Goal: Task Accomplishment & Management: Use online tool/utility

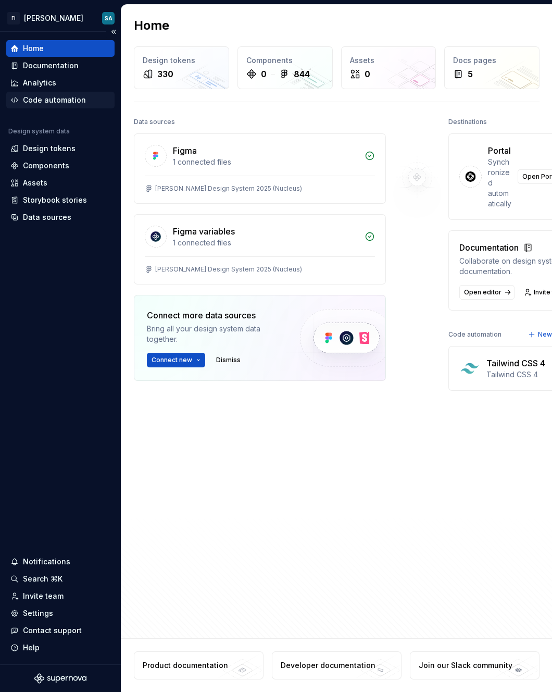
click at [57, 105] on div "Code automation" at bounding box center [60, 100] width 108 height 17
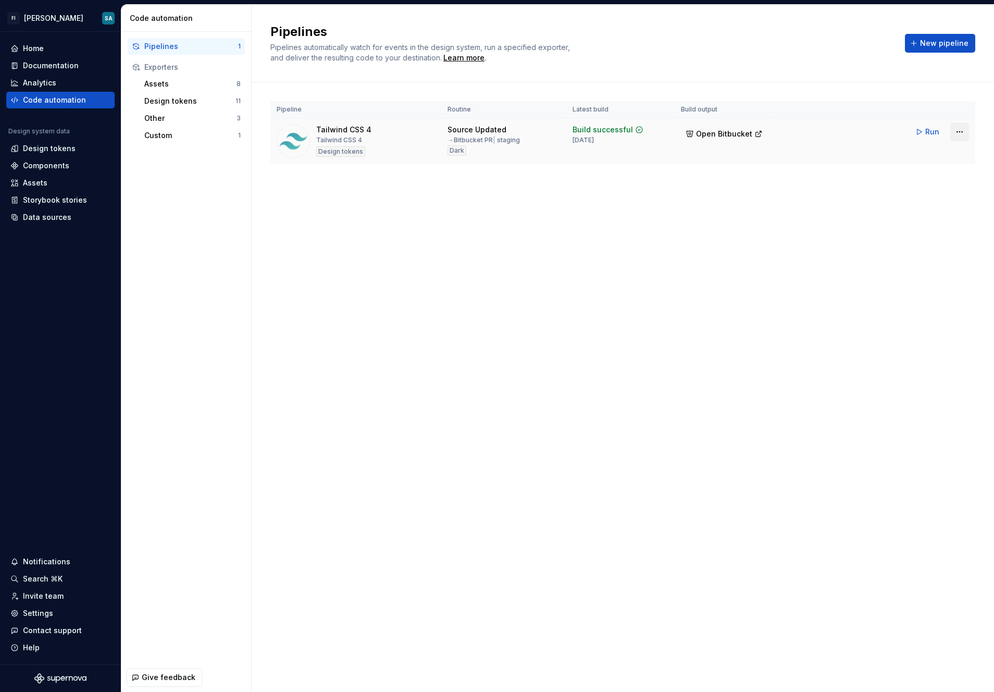
click at [552, 131] on html "FI [PERSON_NAME] SA Home Documentation Analytics Code automation Design system …" at bounding box center [497, 346] width 994 height 692
click at [552, 156] on div "Edit pipeline" at bounding box center [946, 154] width 89 height 10
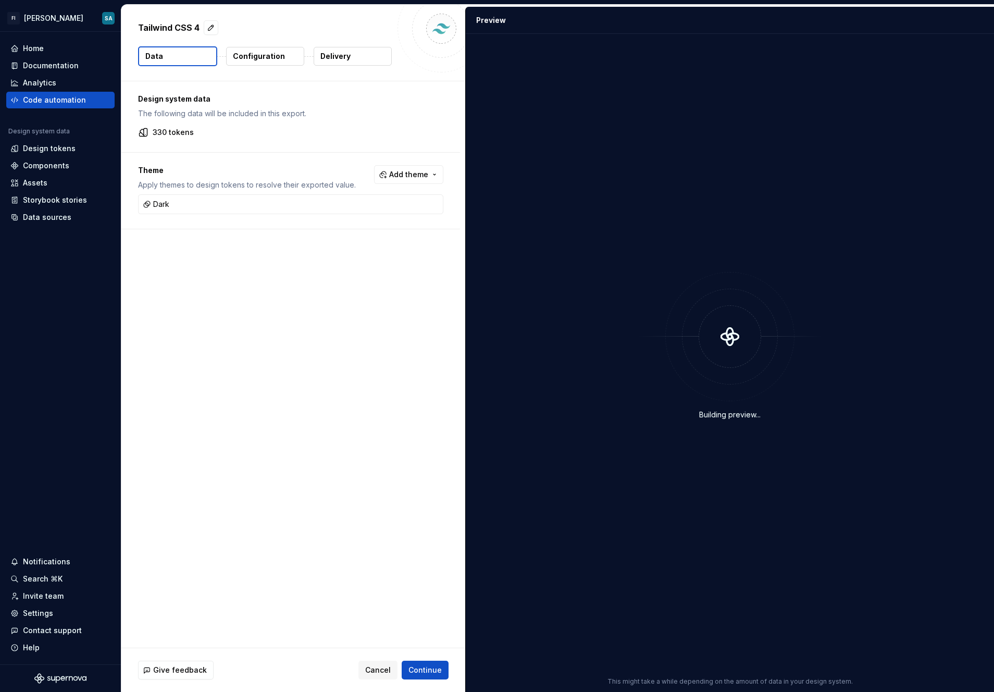
click at [246, 61] on button "Configuration" at bounding box center [265, 56] width 78 height 19
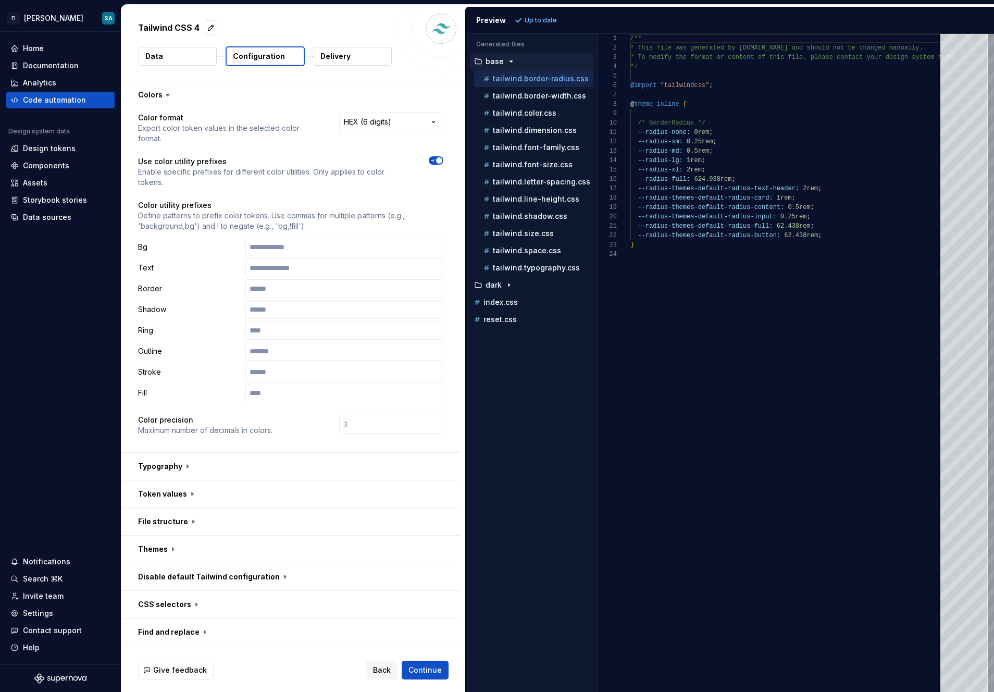
click at [434, 157] on icon "button" at bounding box center [433, 160] width 8 height 6
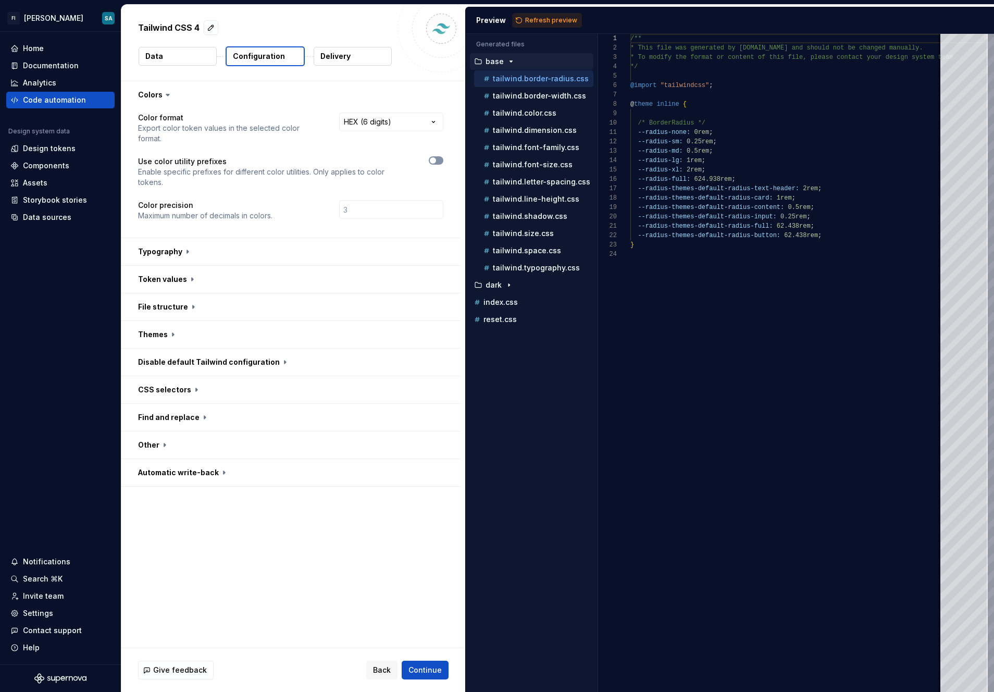
click at [434, 160] on span "button" at bounding box center [433, 160] width 6 height 6
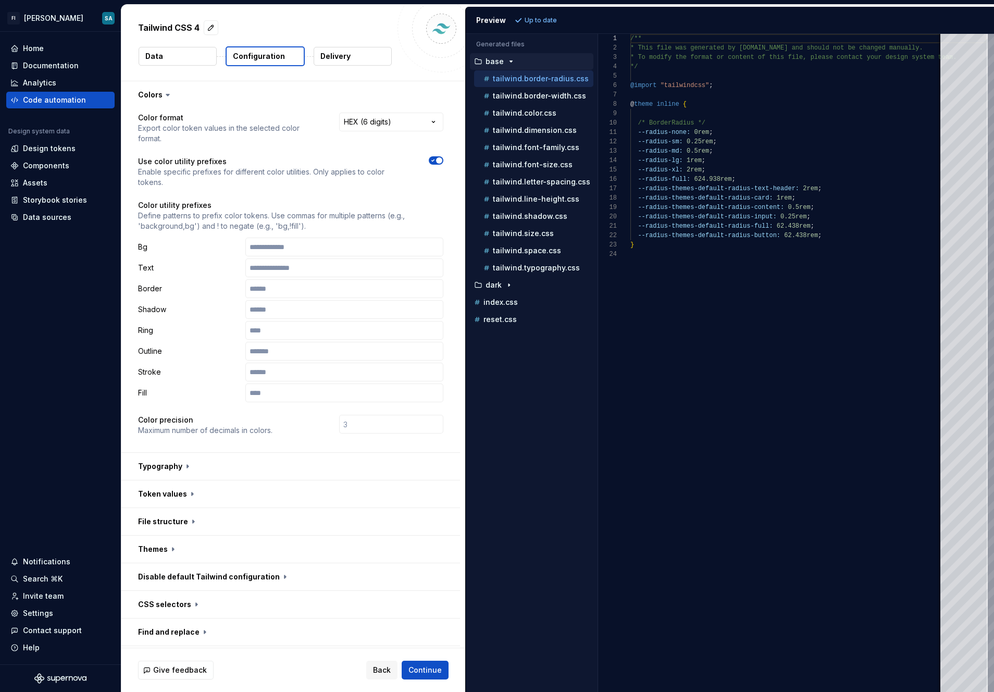
click at [434, 160] on icon "button" at bounding box center [433, 160] width 8 height 6
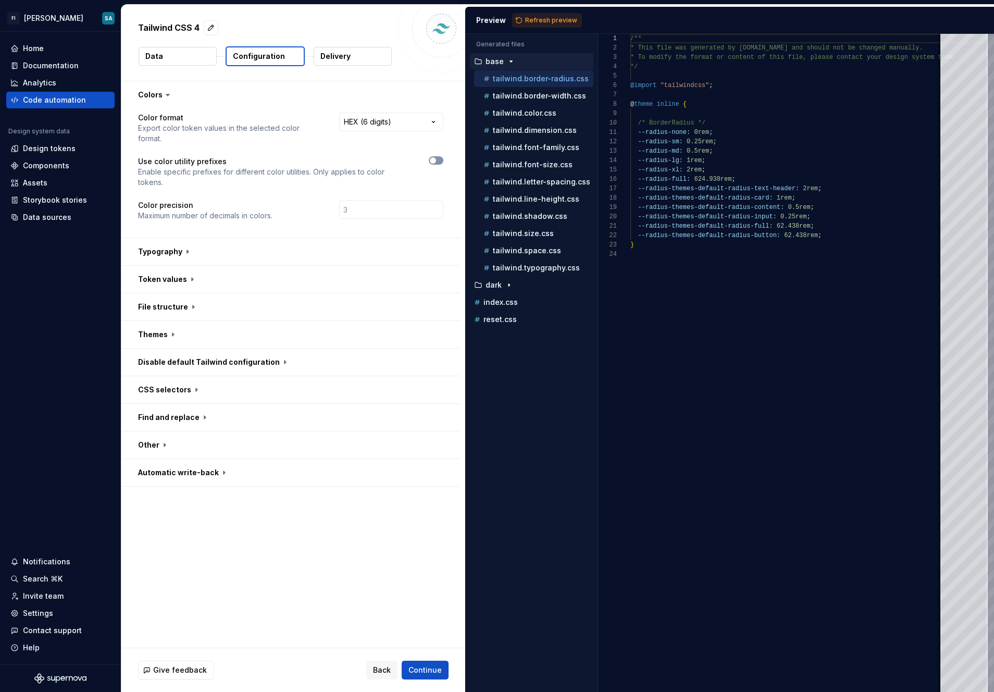
click at [434, 160] on span "button" at bounding box center [433, 160] width 6 height 6
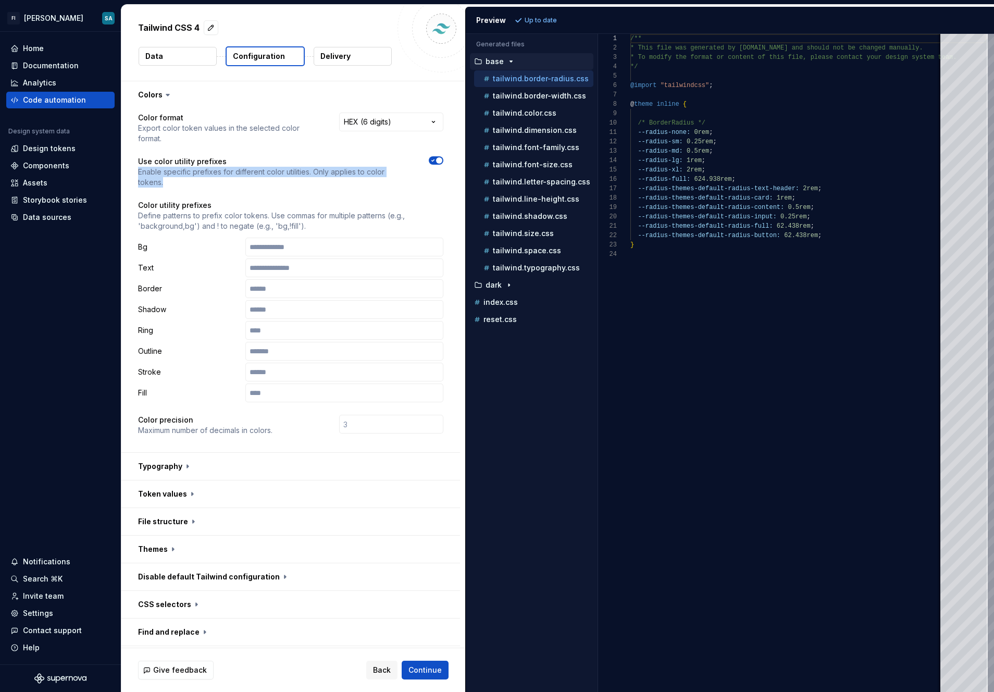
drag, startPoint x: 137, startPoint y: 174, endPoint x: 382, endPoint y: 180, distance: 244.9
click at [382, 180] on div "**********" at bounding box center [290, 280] width 339 height 344
click at [370, 190] on div "**********" at bounding box center [290, 280] width 305 height 335
click at [244, 459] on button "button" at bounding box center [290, 466] width 339 height 27
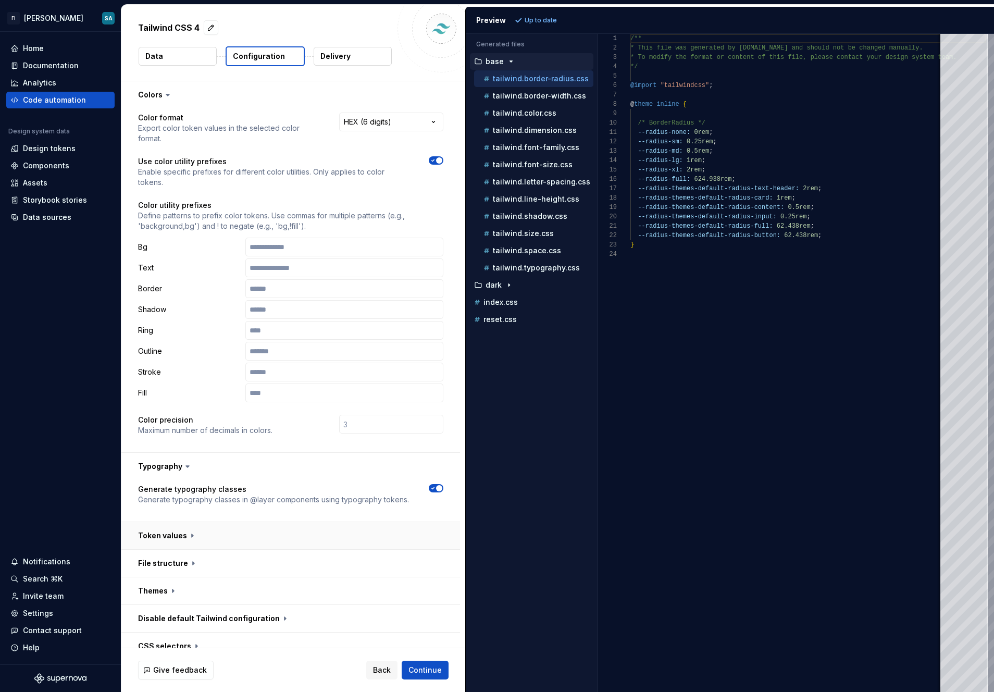
click at [172, 539] on button "button" at bounding box center [290, 535] width 339 height 27
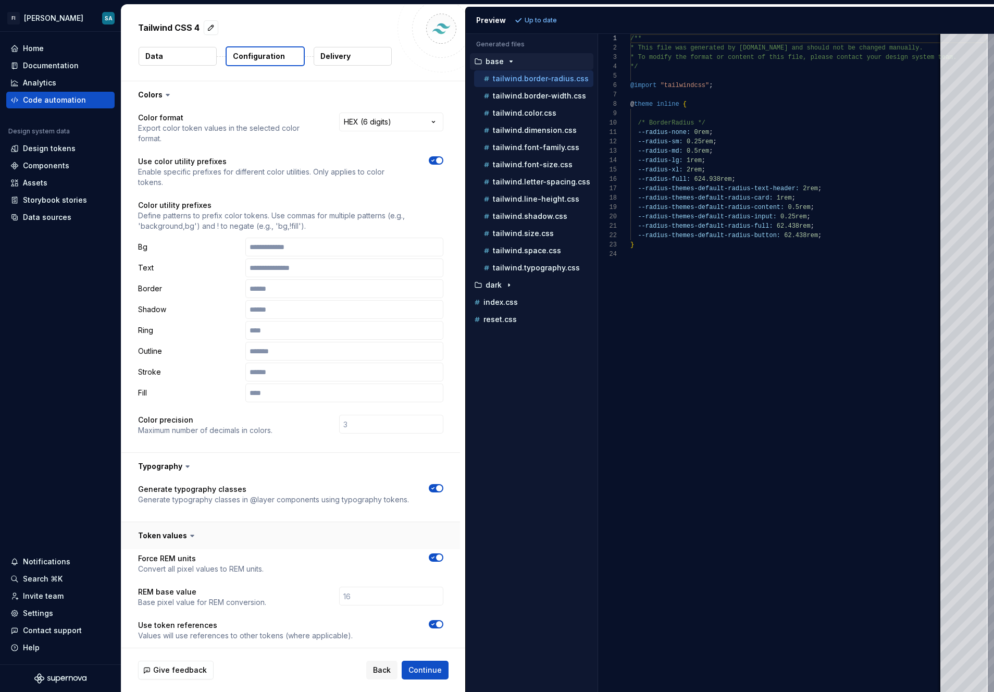
scroll to position [20, 0]
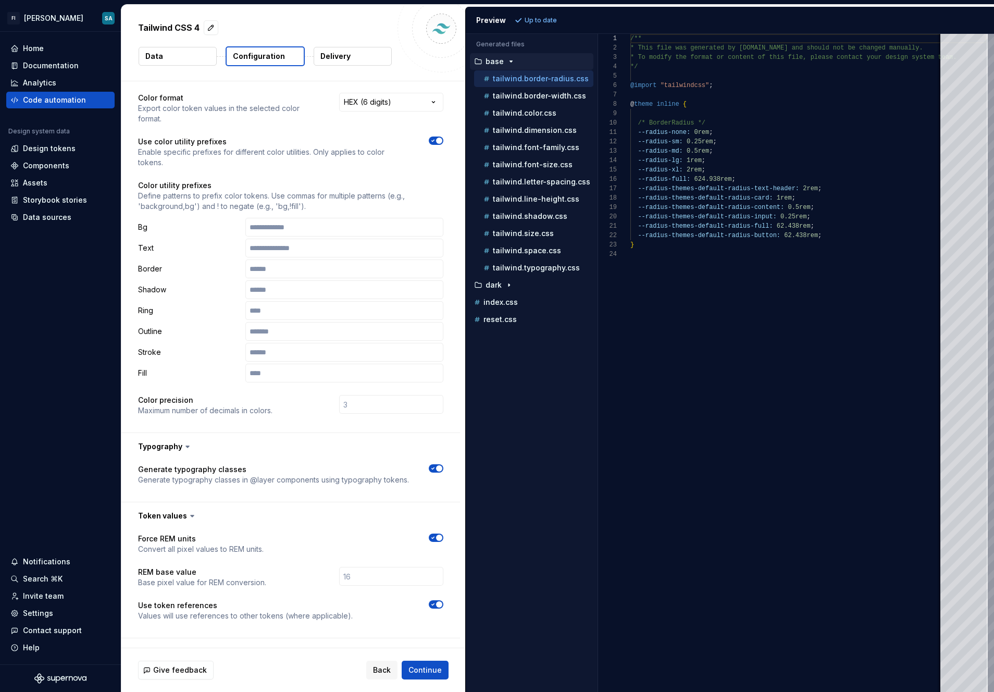
click at [200, 499] on div "Generate typography classes Generate typography classes in @layer components us…" at bounding box center [290, 481] width 339 height 42
click at [194, 512] on icon at bounding box center [192, 516] width 10 height 10
click at [190, 443] on icon at bounding box center [187, 446] width 10 height 10
click at [182, 514] on button "button" at bounding box center [290, 515] width 339 height 27
click at [186, 446] on icon at bounding box center [187, 447] width 3 height 2
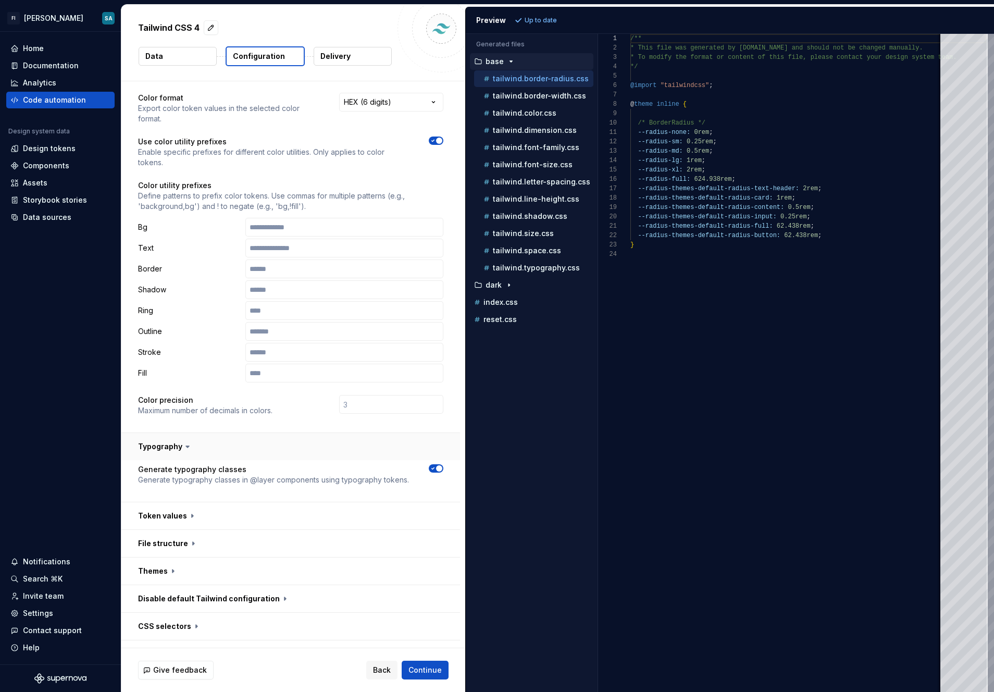
click at [174, 451] on button "button" at bounding box center [290, 446] width 339 height 27
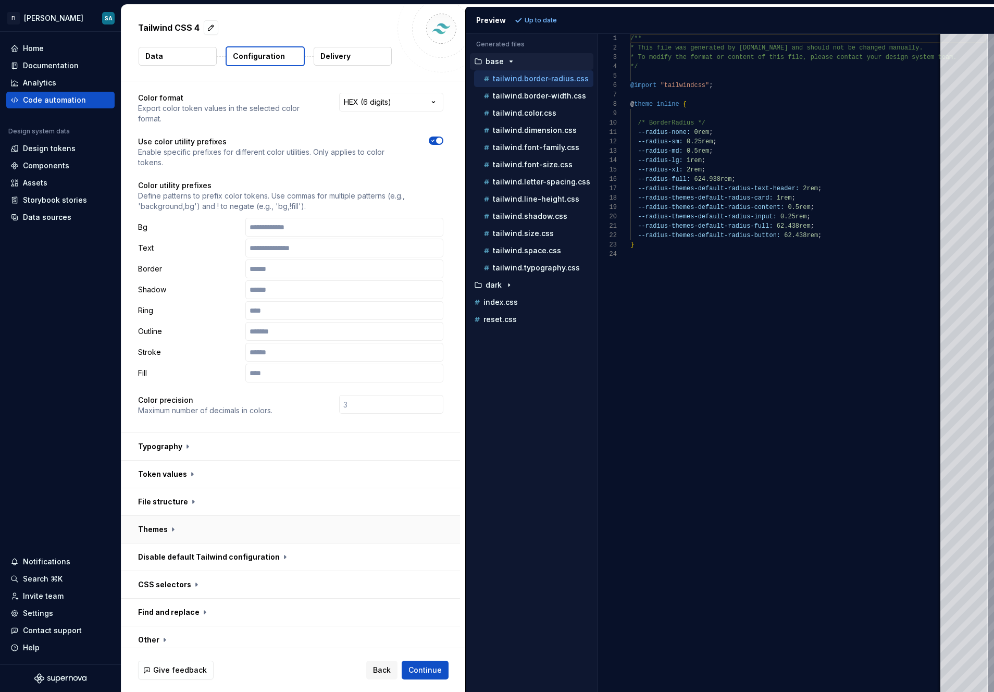
click at [165, 534] on button "button" at bounding box center [290, 529] width 339 height 27
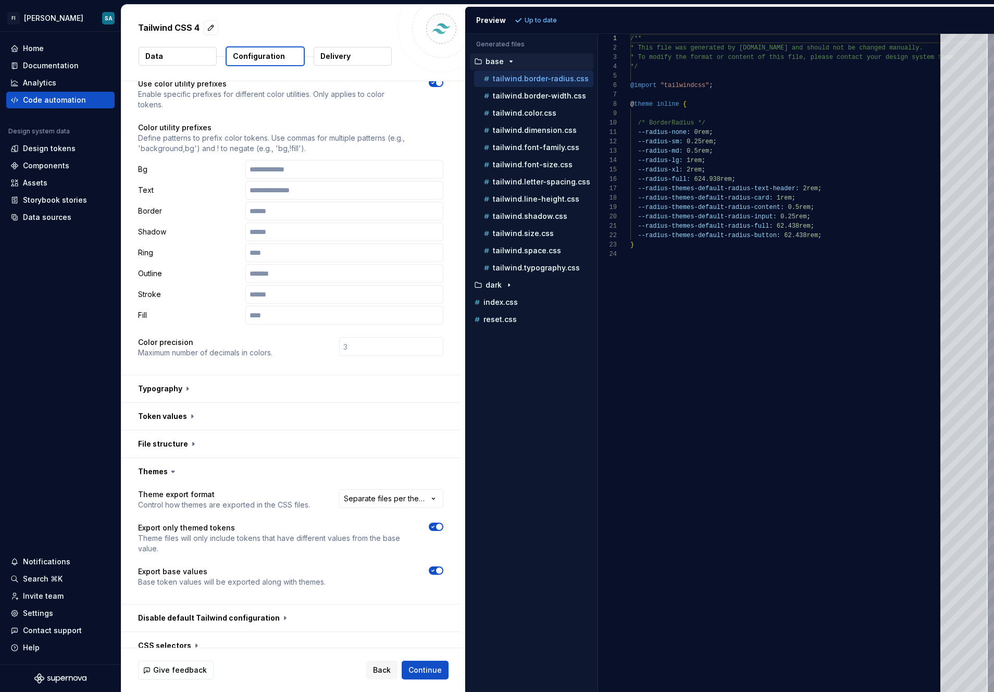
scroll to position [145, 0]
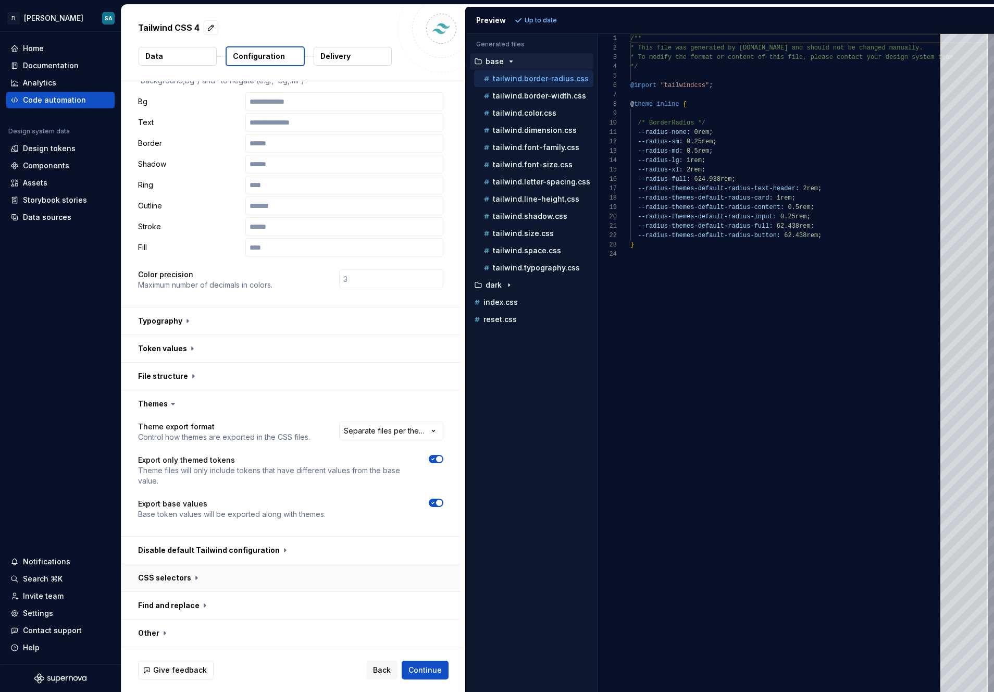
click at [175, 573] on button "button" at bounding box center [290, 577] width 339 height 27
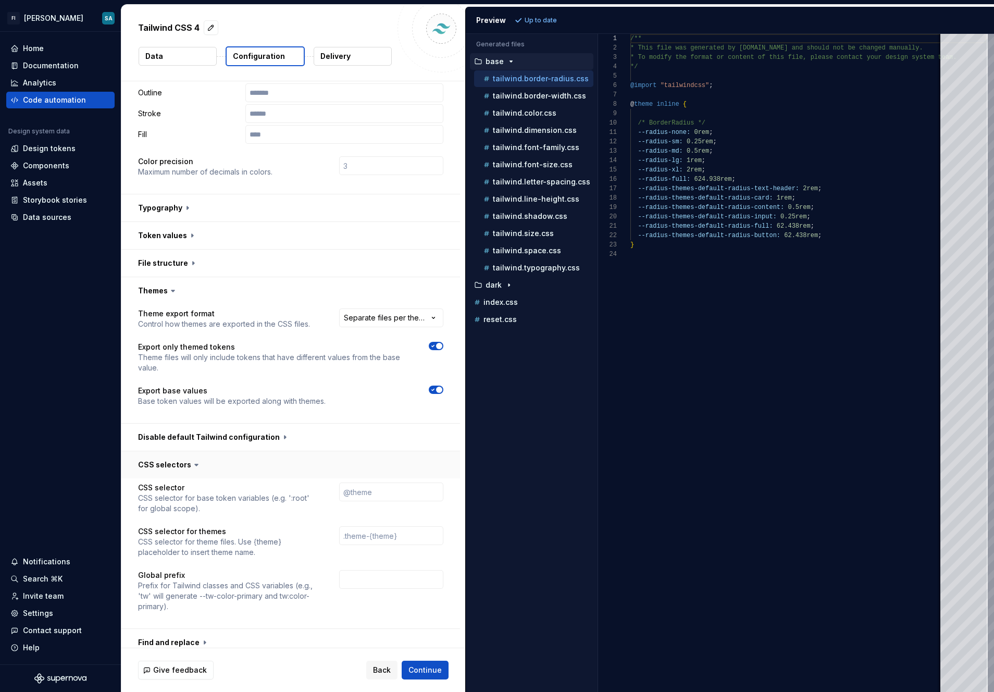
click at [182, 464] on button "button" at bounding box center [290, 464] width 339 height 27
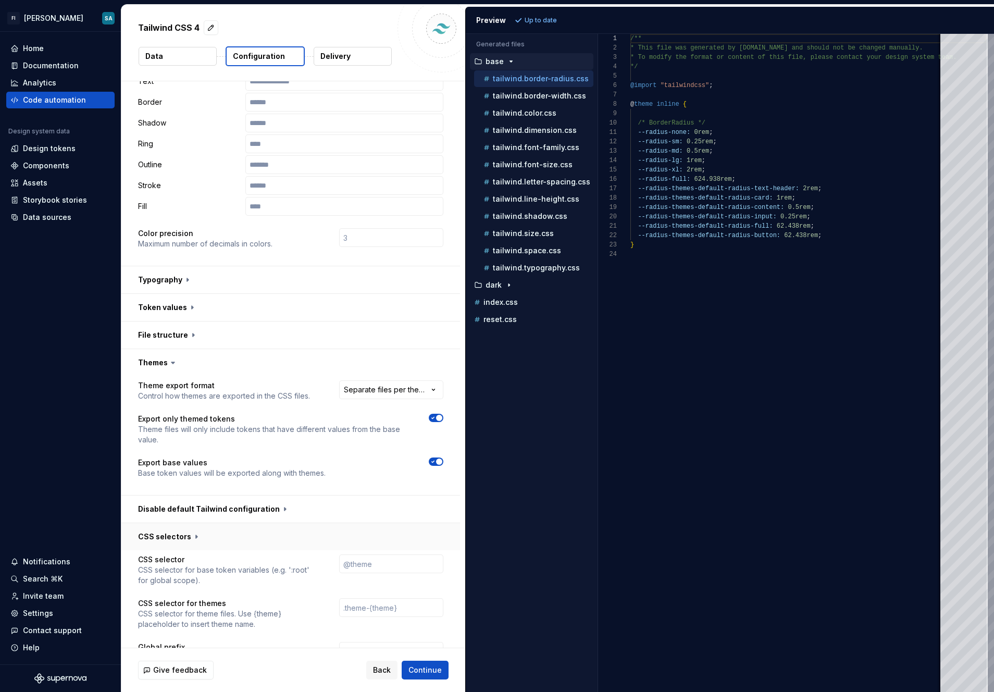
scroll to position [172, 0]
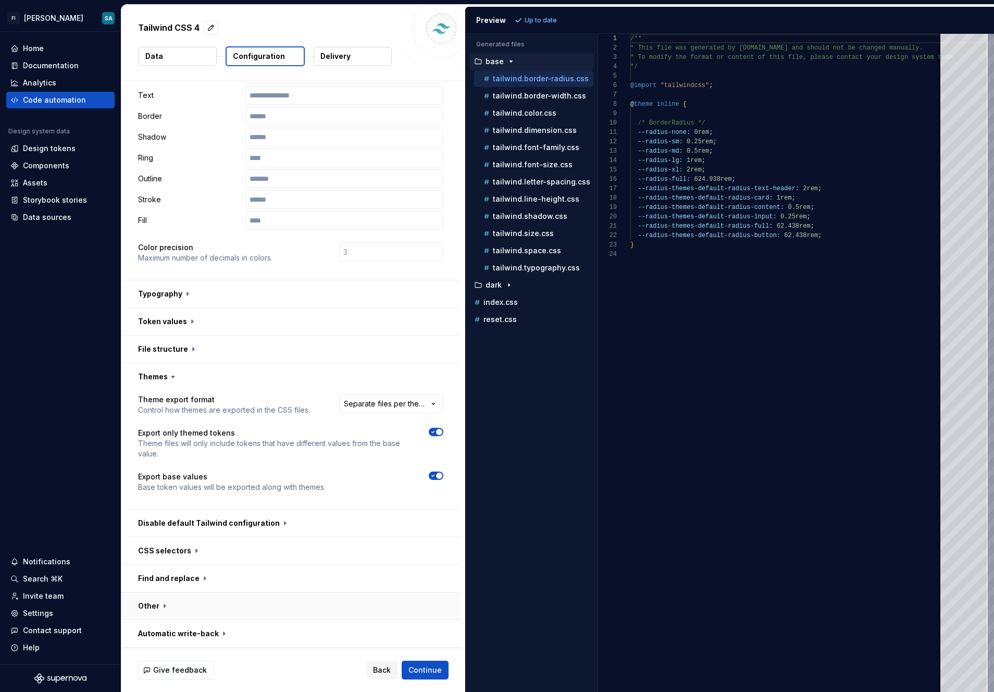
click at [165, 605] on button "button" at bounding box center [290, 605] width 339 height 27
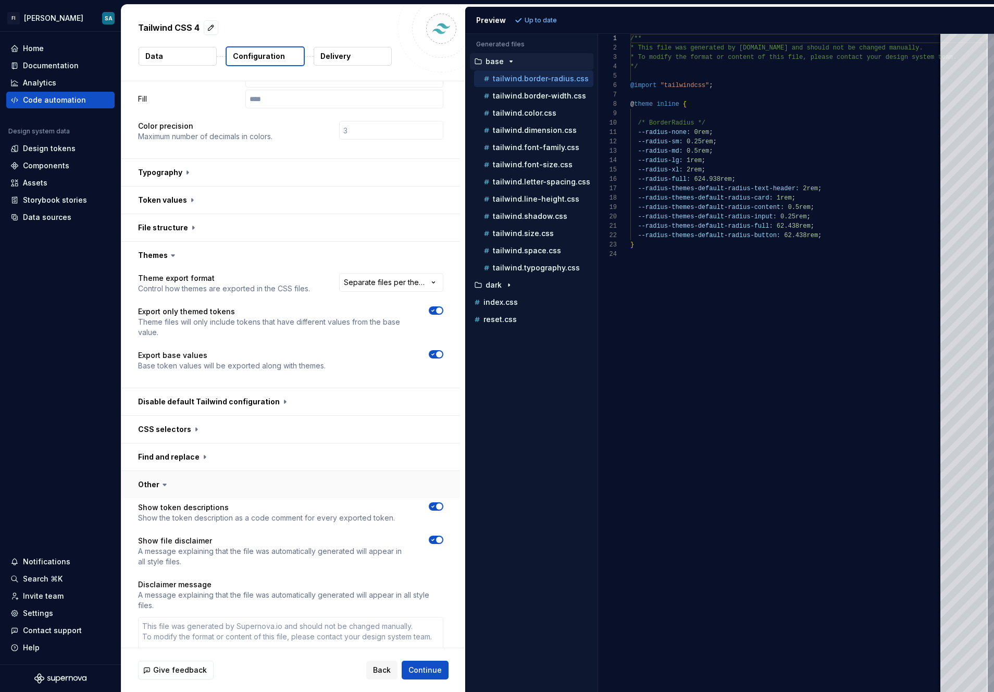
click at [154, 487] on button "button" at bounding box center [290, 484] width 339 height 27
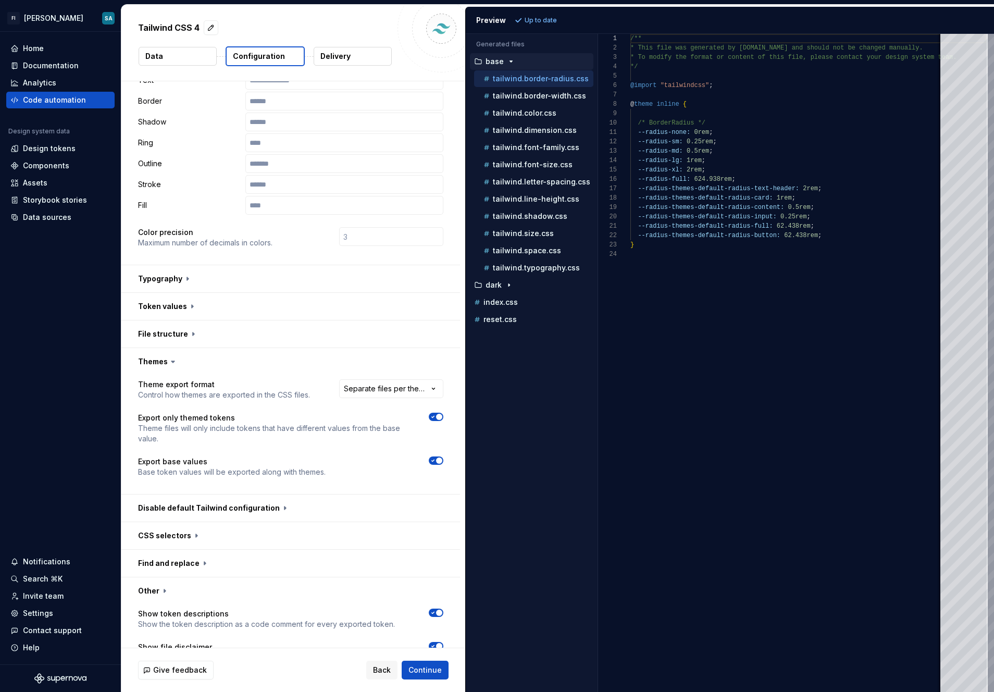
scroll to position [172, 0]
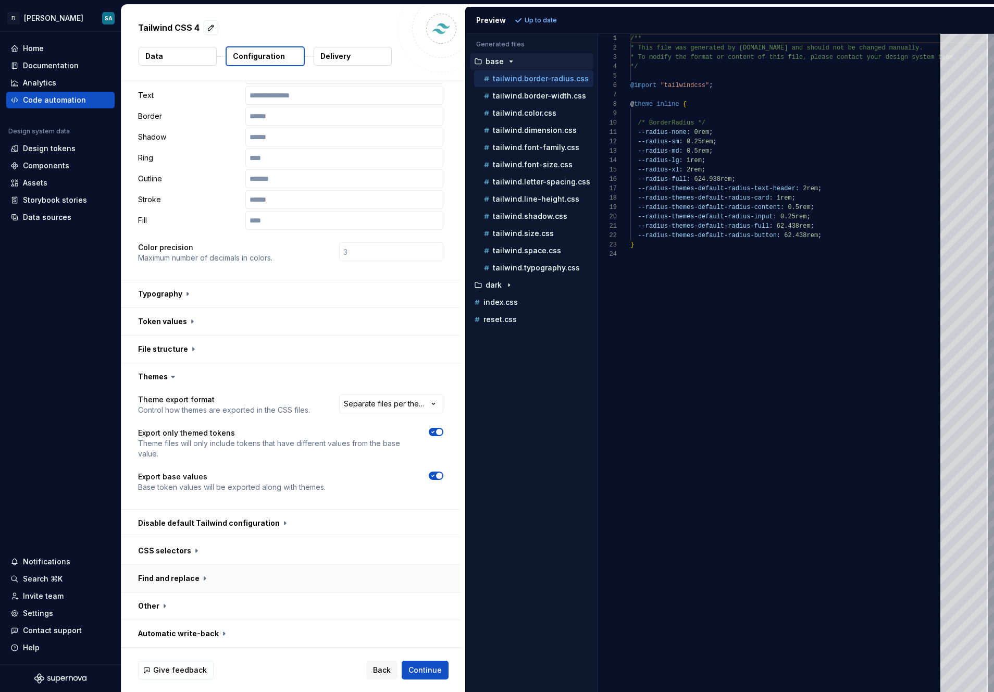
click at [160, 582] on button "button" at bounding box center [290, 578] width 339 height 27
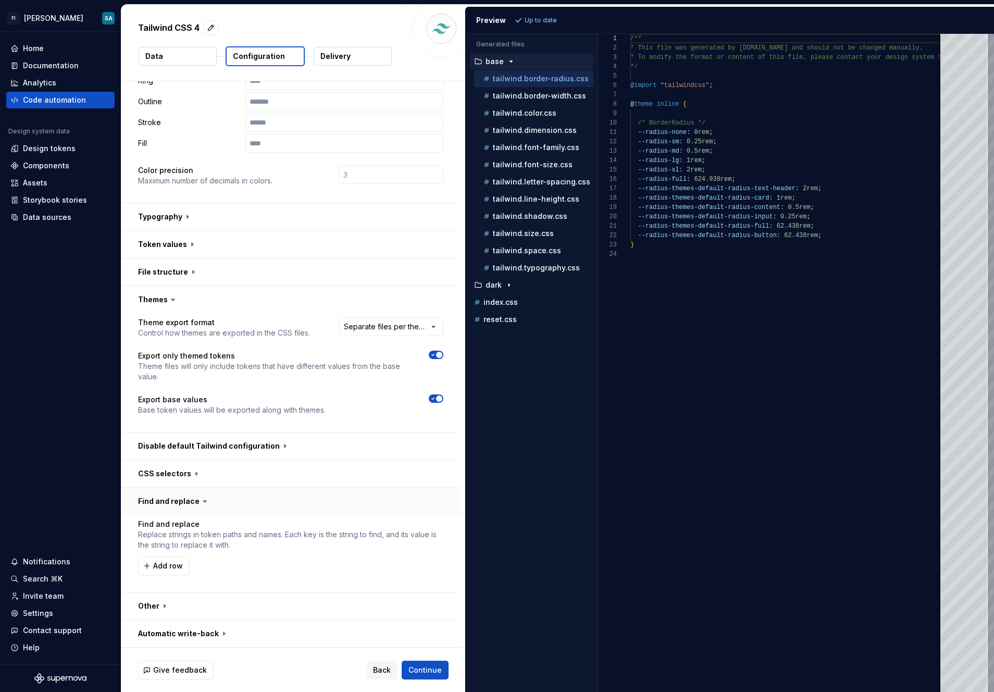
click at [176, 507] on button "button" at bounding box center [290, 501] width 339 height 27
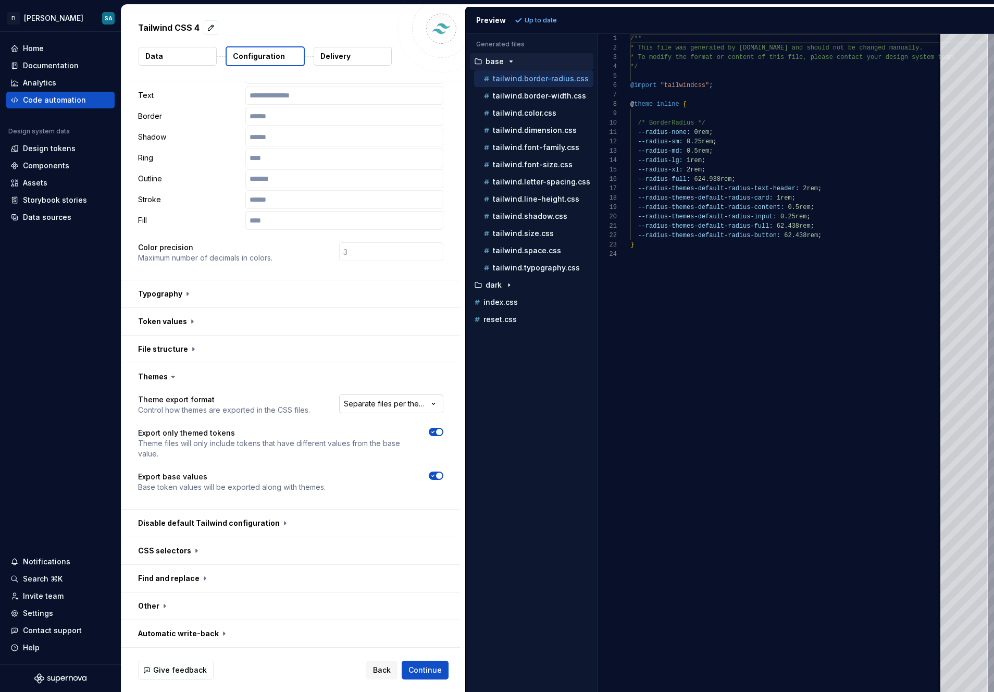
click at [424, 402] on html "**********" at bounding box center [497, 346] width 994 height 692
click at [385, 376] on html "**********" at bounding box center [497, 346] width 994 height 692
click at [163, 382] on button "button" at bounding box center [290, 376] width 339 height 27
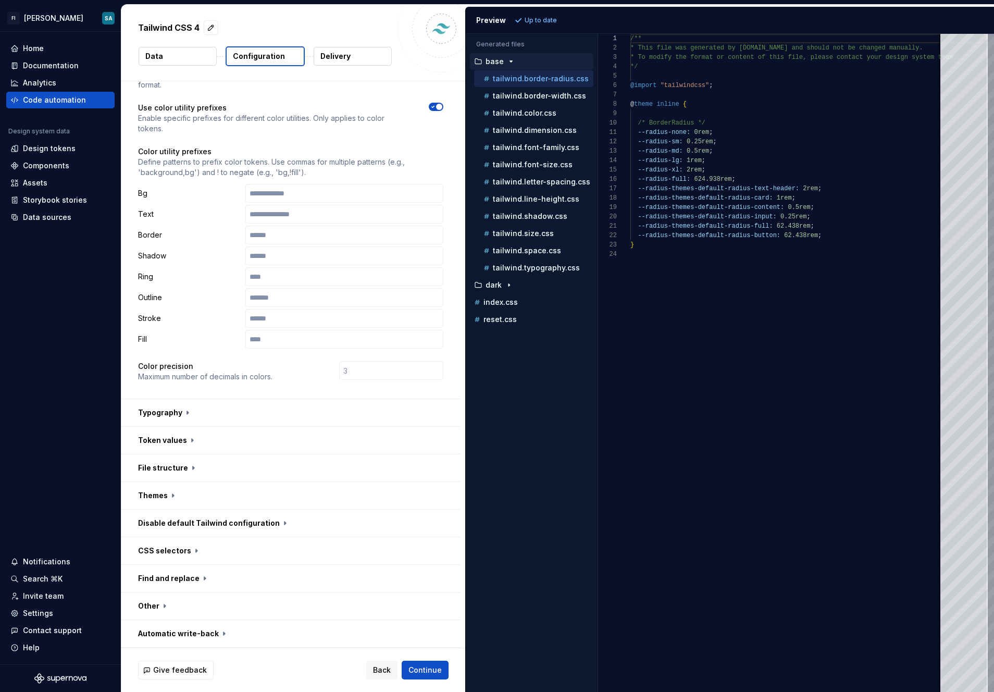
scroll to position [54, 0]
click at [167, 470] on button "button" at bounding box center [290, 467] width 339 height 27
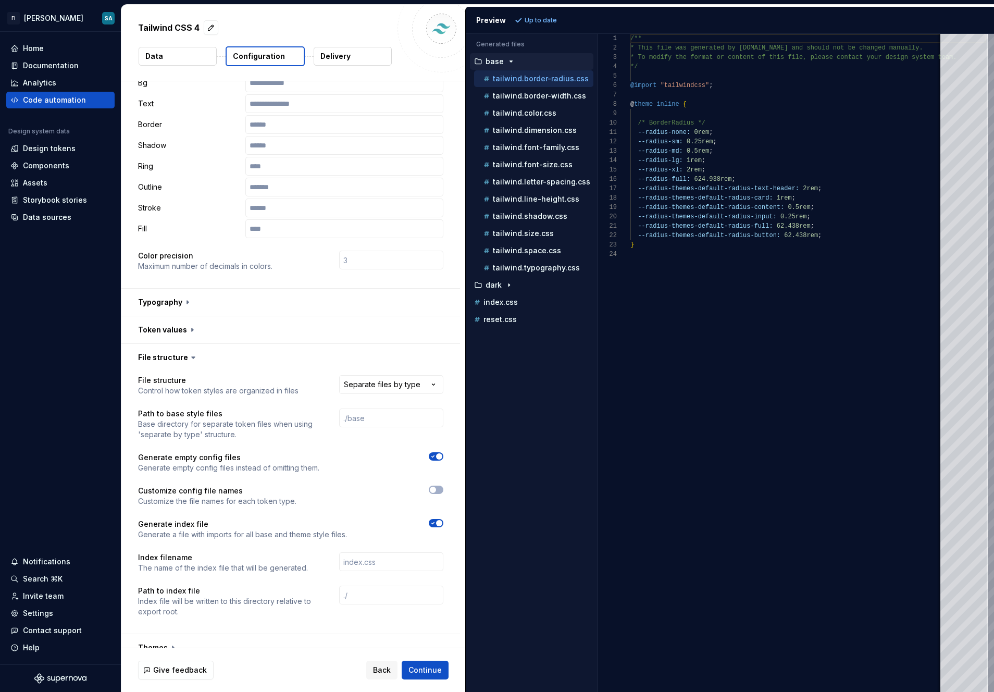
scroll to position [190, 0]
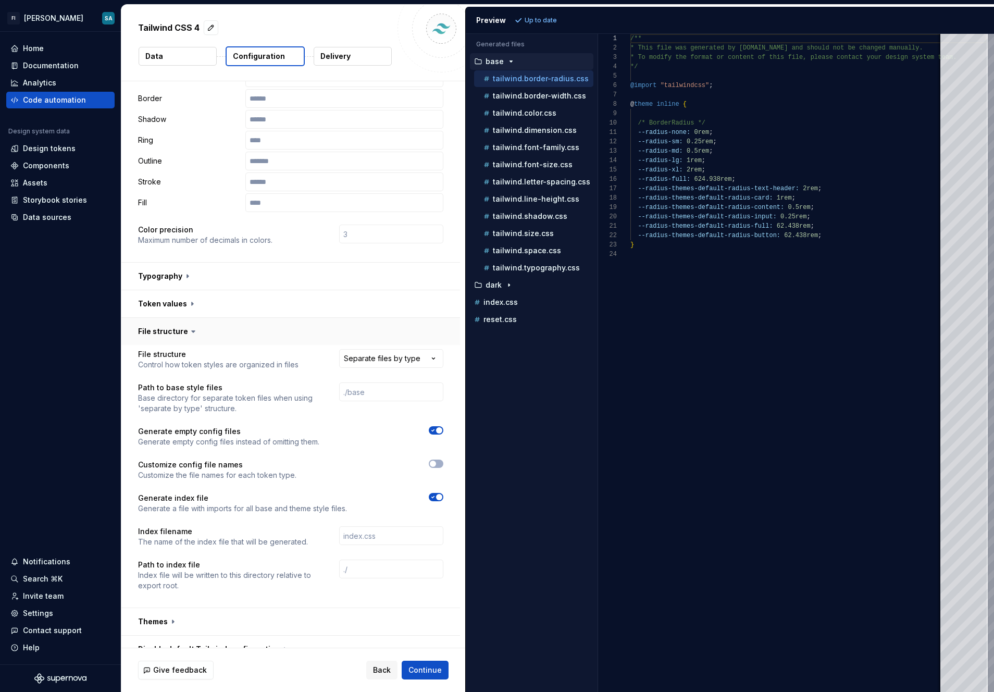
click at [163, 324] on button "button" at bounding box center [290, 331] width 339 height 27
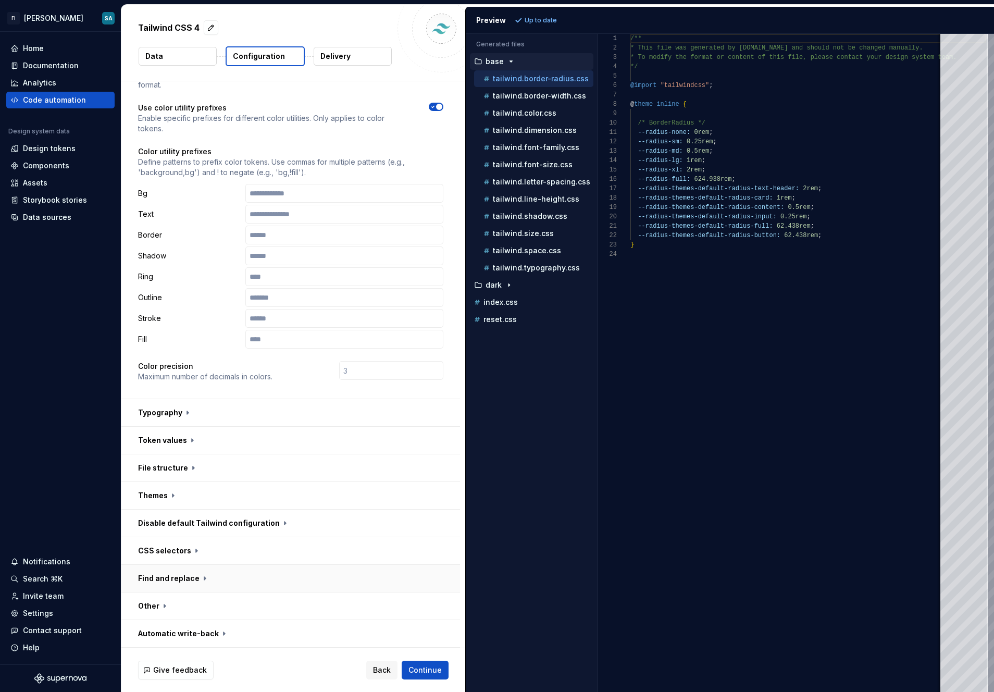
scroll to position [0, 0]
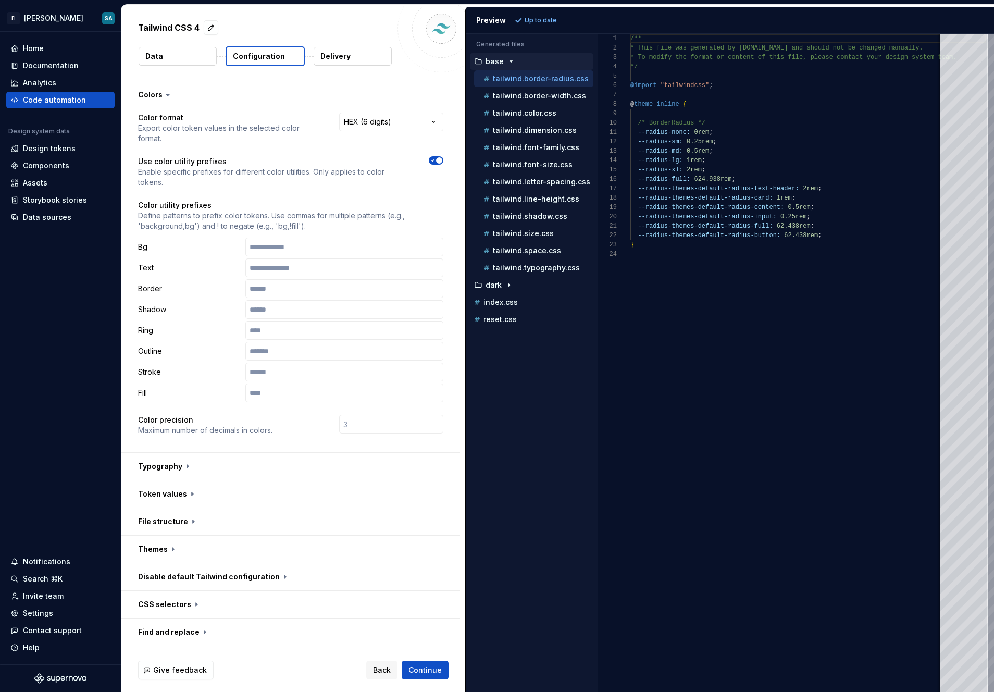
click at [342, 56] on p "Delivery" at bounding box center [335, 56] width 30 height 10
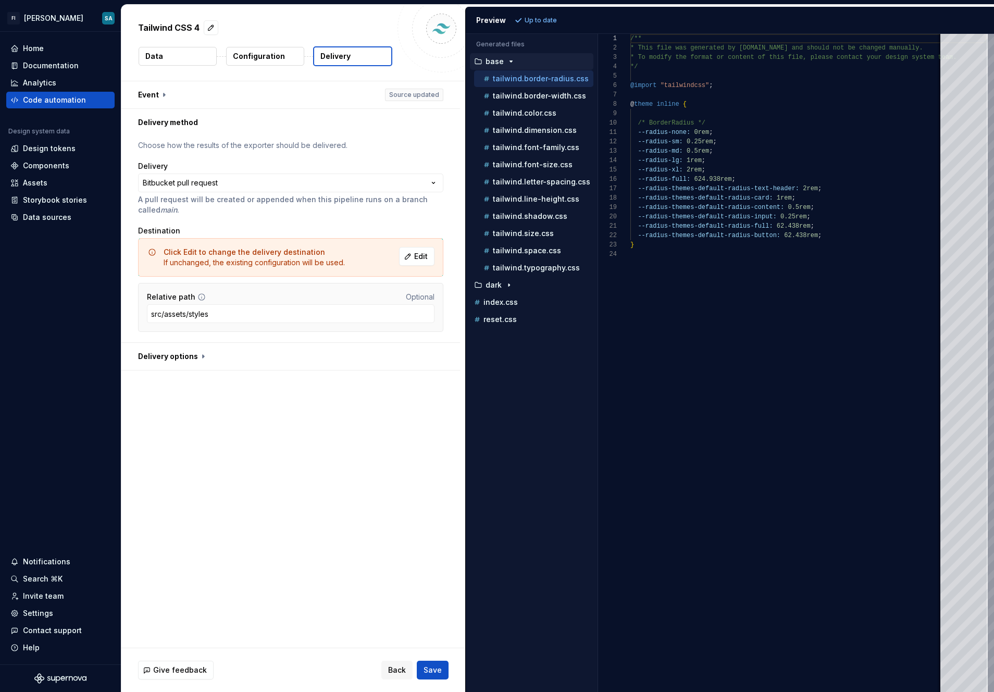
click at [342, 56] on p "Delivery" at bounding box center [335, 56] width 30 height 10
click at [181, 351] on button "button" at bounding box center [290, 356] width 339 height 27
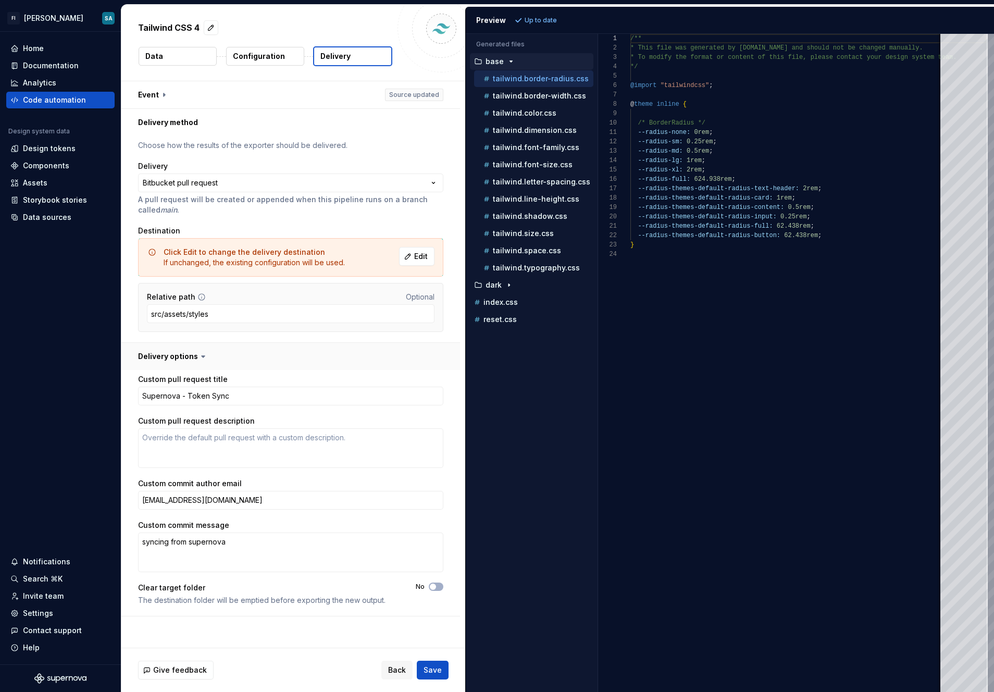
click at [181, 350] on button "button" at bounding box center [290, 356] width 339 height 27
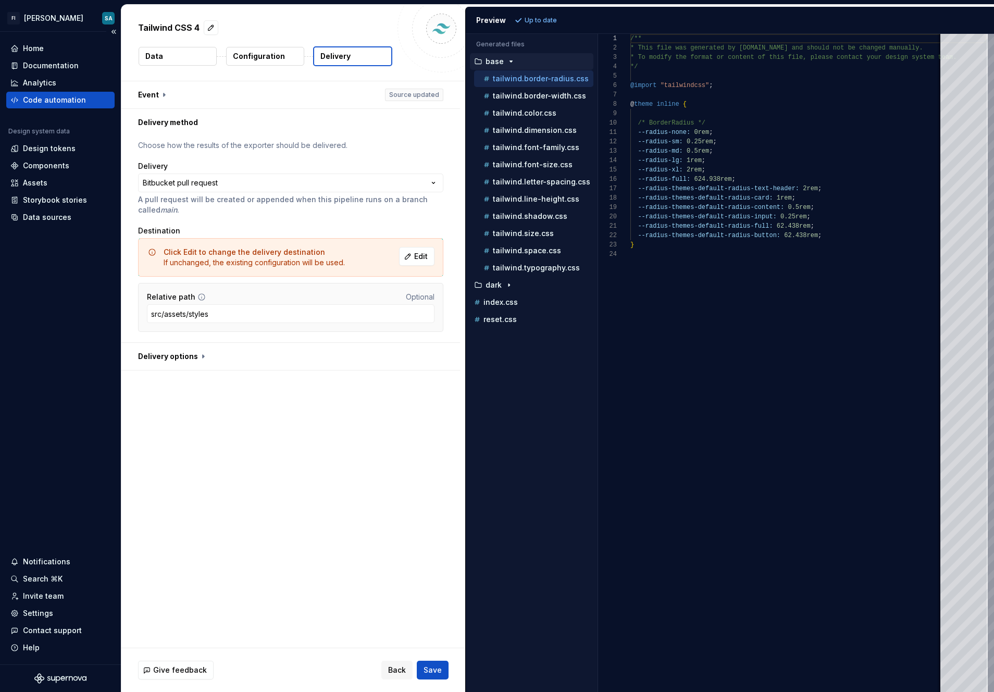
click at [47, 102] on div "Code automation" at bounding box center [54, 100] width 63 height 10
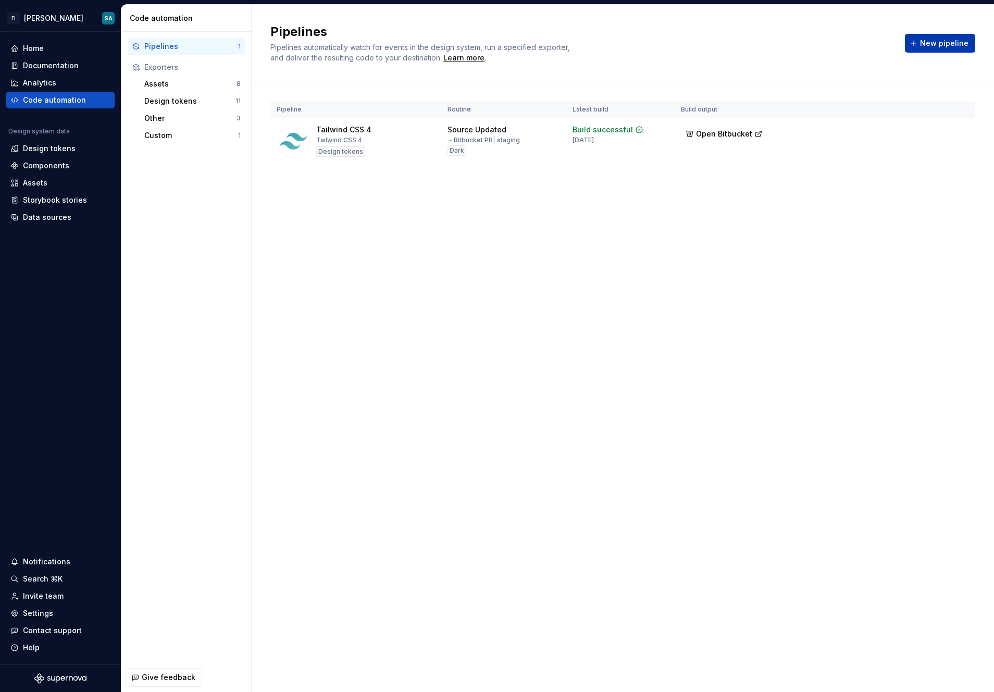
click at [552, 36] on button "New pipeline" at bounding box center [940, 43] width 70 height 19
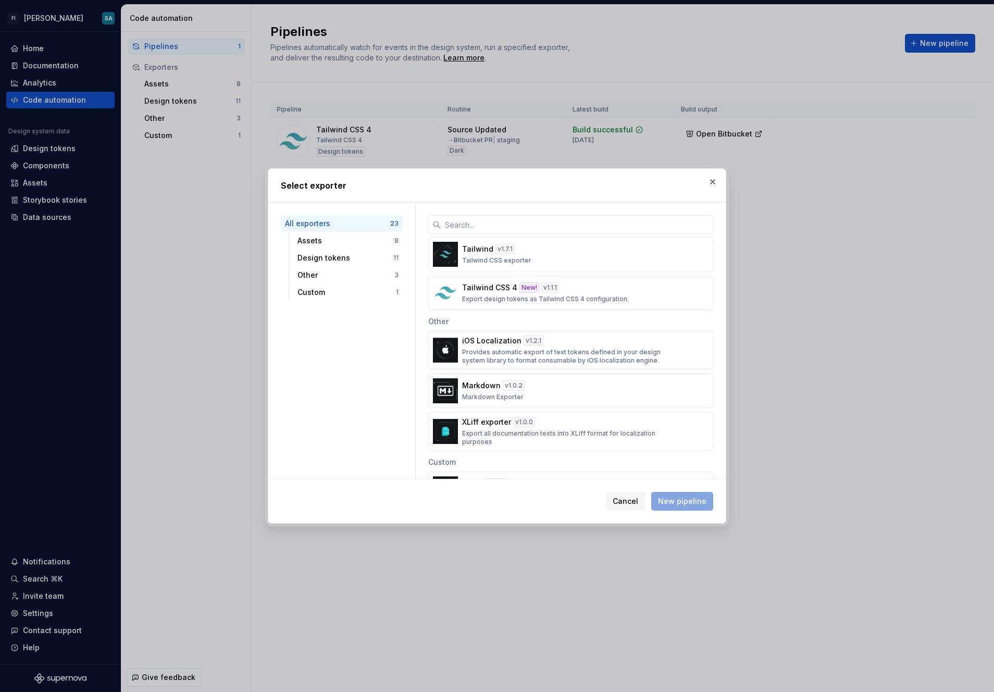
scroll to position [680, 0]
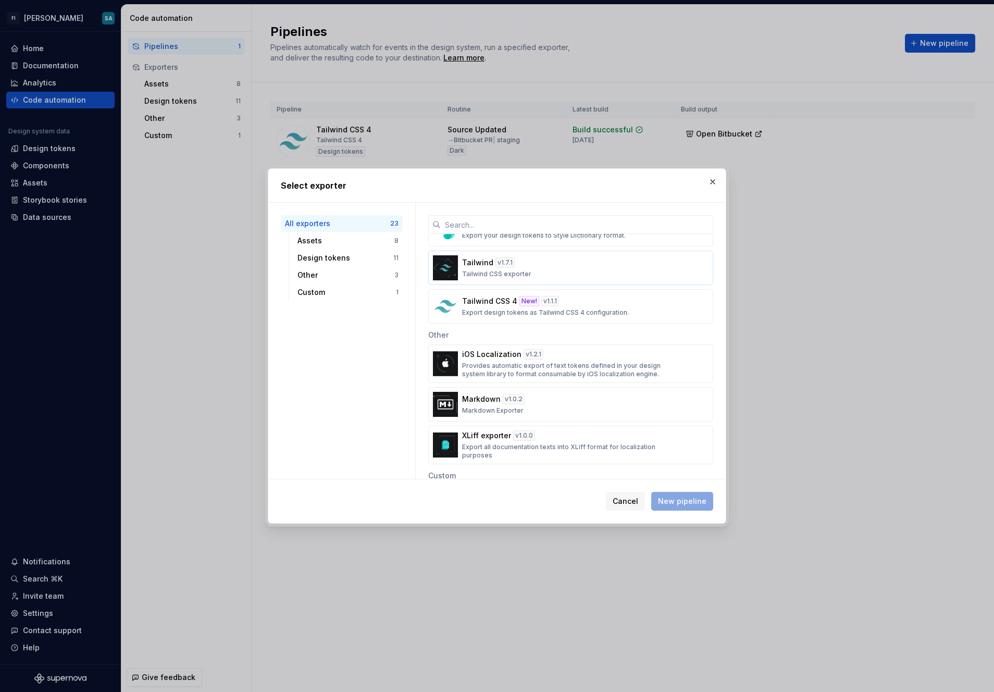
click at [542, 280] on button "Tailwind v 1.7.1 Tailwind CSS exporter" at bounding box center [570, 268] width 285 height 34
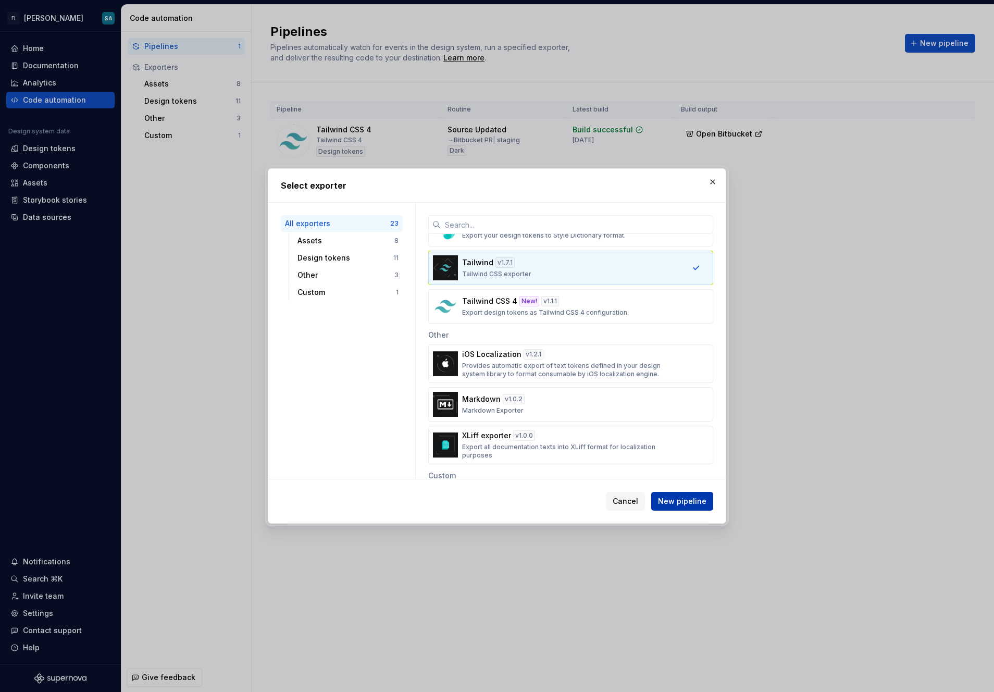
click at [552, 496] on span "New pipeline" at bounding box center [682, 501] width 48 height 10
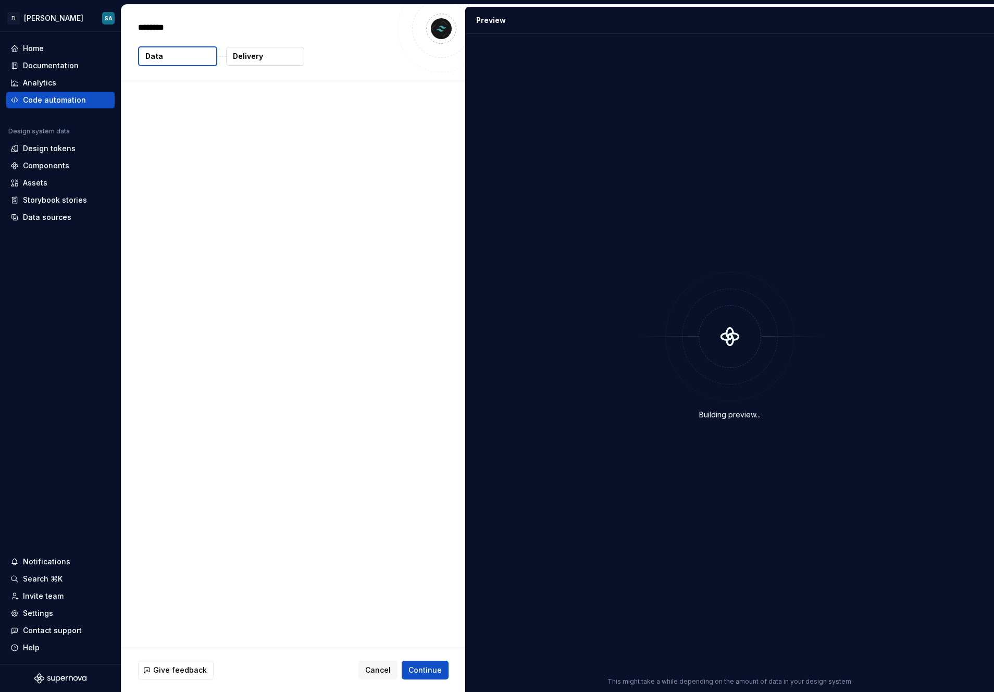
type textarea "*"
click at [238, 58] on p "Delivery" at bounding box center [248, 56] width 30 height 10
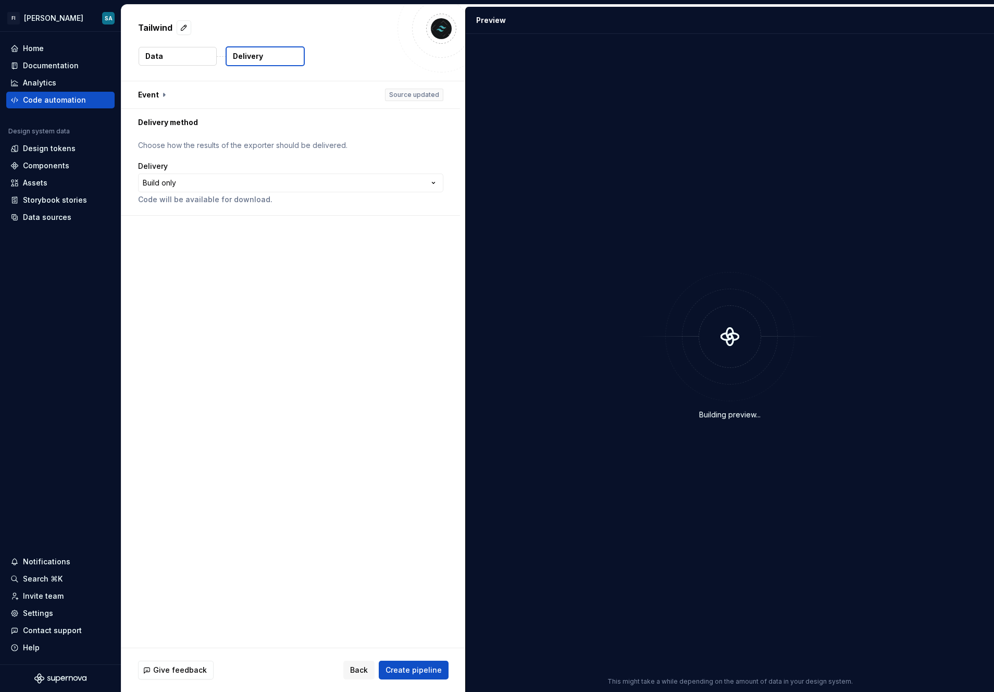
click at [265, 57] on button "Delivery" at bounding box center [265, 56] width 79 height 20
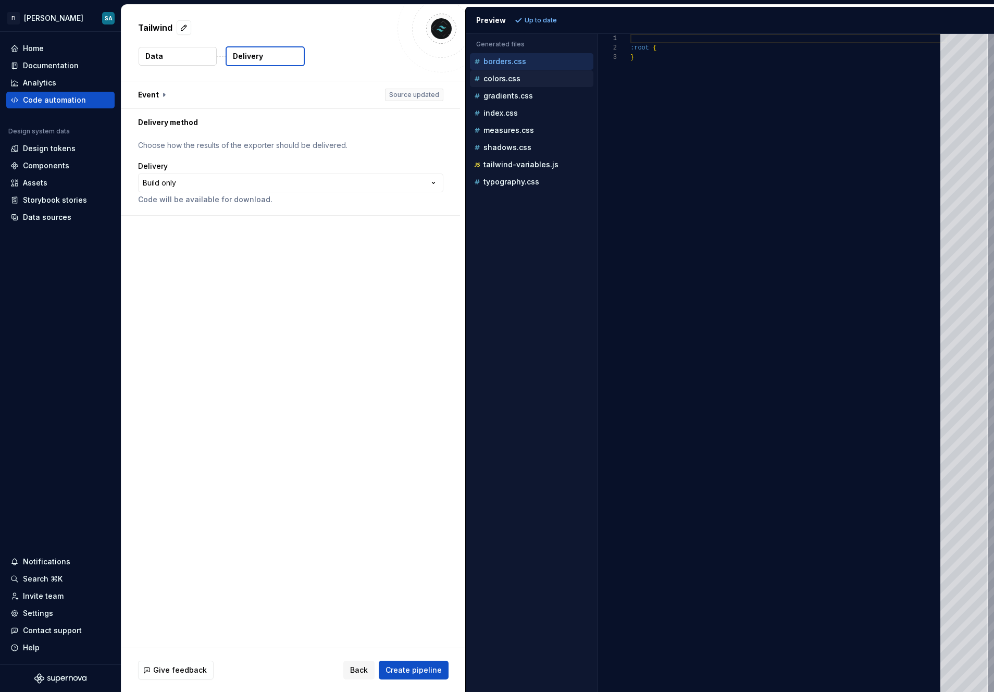
click at [514, 73] on button "colors.css" at bounding box center [531, 78] width 123 height 11
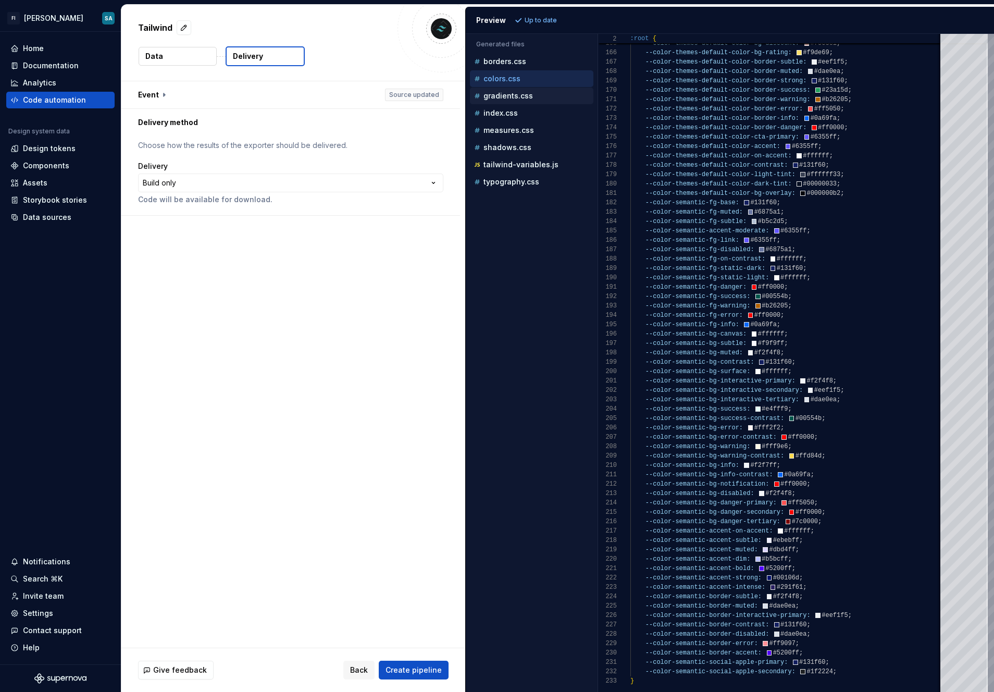
click at [514, 97] on p "gradients.css" at bounding box center [507, 96] width 49 height 8
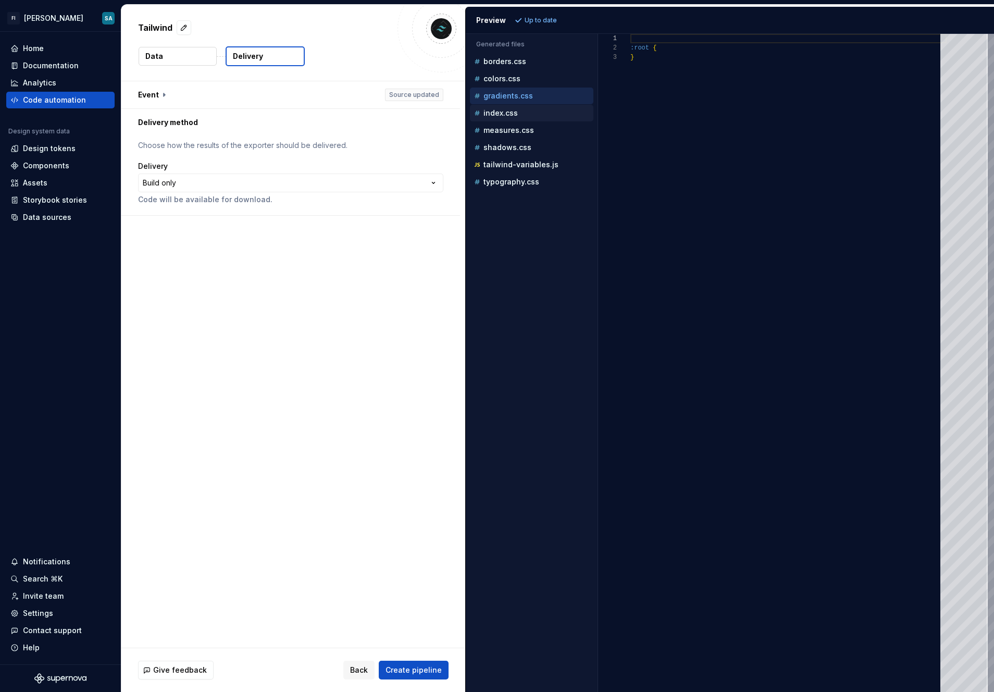
click at [506, 118] on button "index.css" at bounding box center [531, 112] width 123 height 11
click at [516, 167] on p "tailwind-variables.js" at bounding box center [520, 164] width 75 height 8
type textarea "**********"
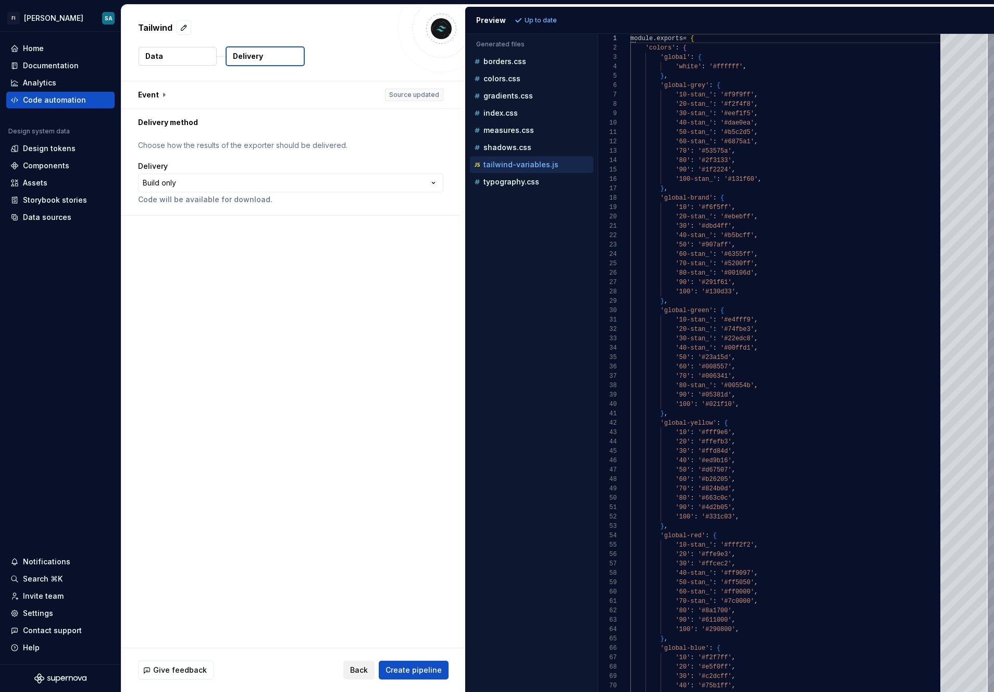
click at [368, 674] on span "Back" at bounding box center [359, 670] width 18 height 10
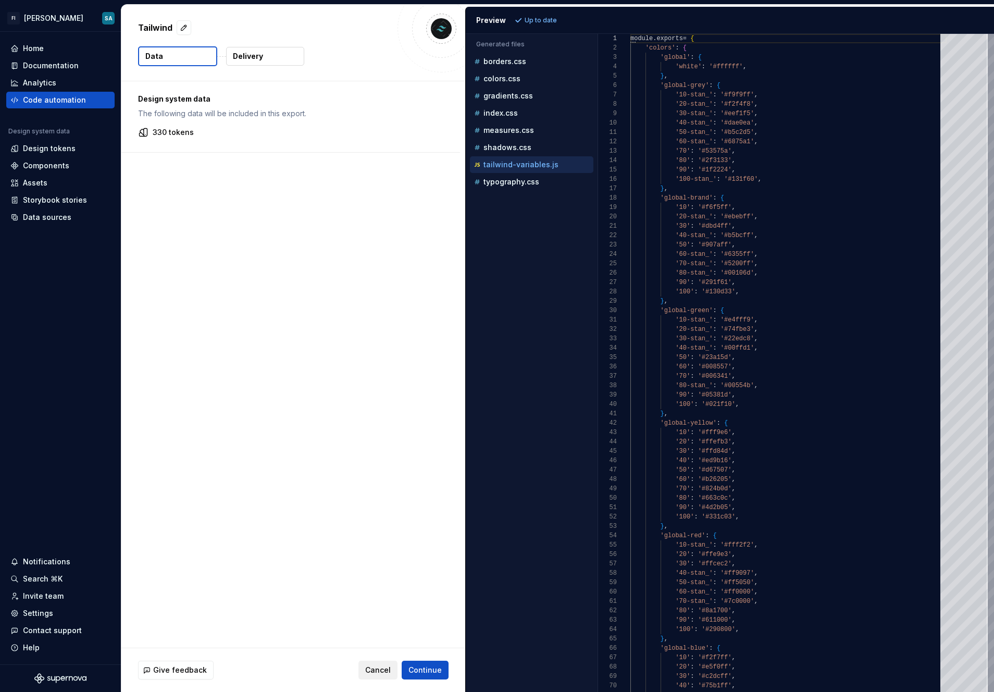
click at [370, 671] on span "Cancel" at bounding box center [378, 670] width 26 height 10
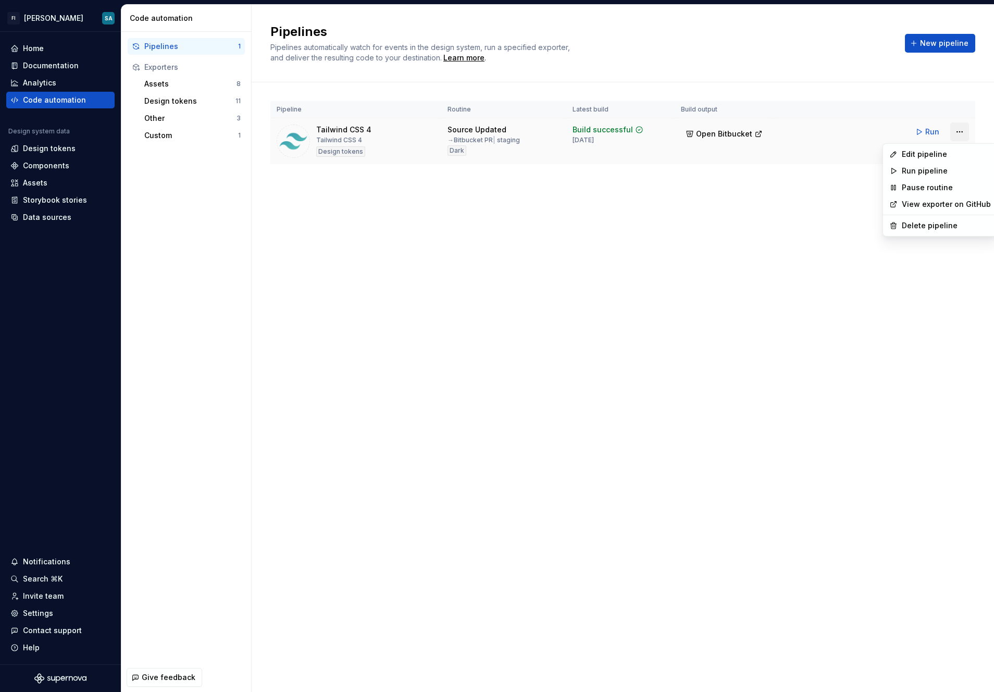
click at [552, 131] on html "FI [PERSON_NAME] SA Home Documentation Analytics Code automation Design system …" at bounding box center [497, 346] width 994 height 692
click at [552, 156] on div "Edit pipeline" at bounding box center [946, 154] width 89 height 10
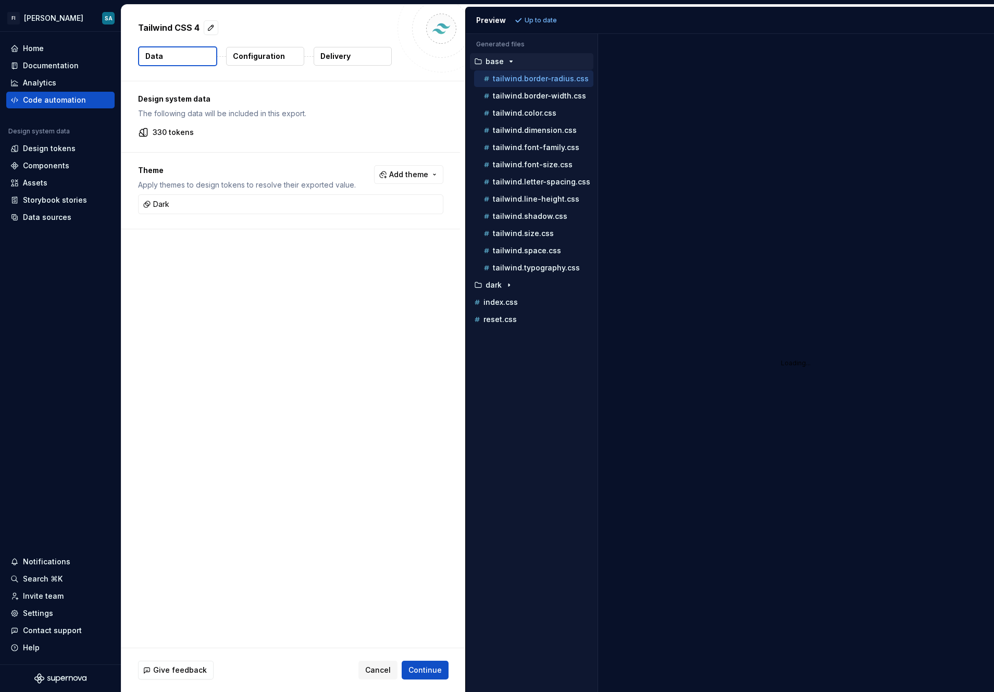
click at [270, 57] on p "Configuration" at bounding box center [259, 56] width 52 height 10
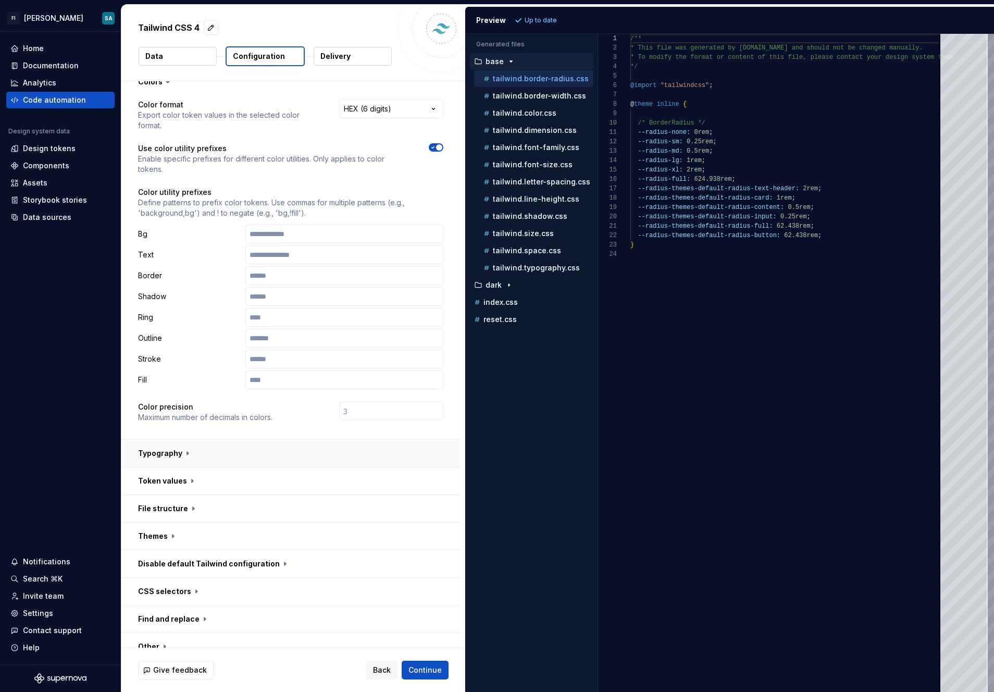
scroll to position [20, 0]
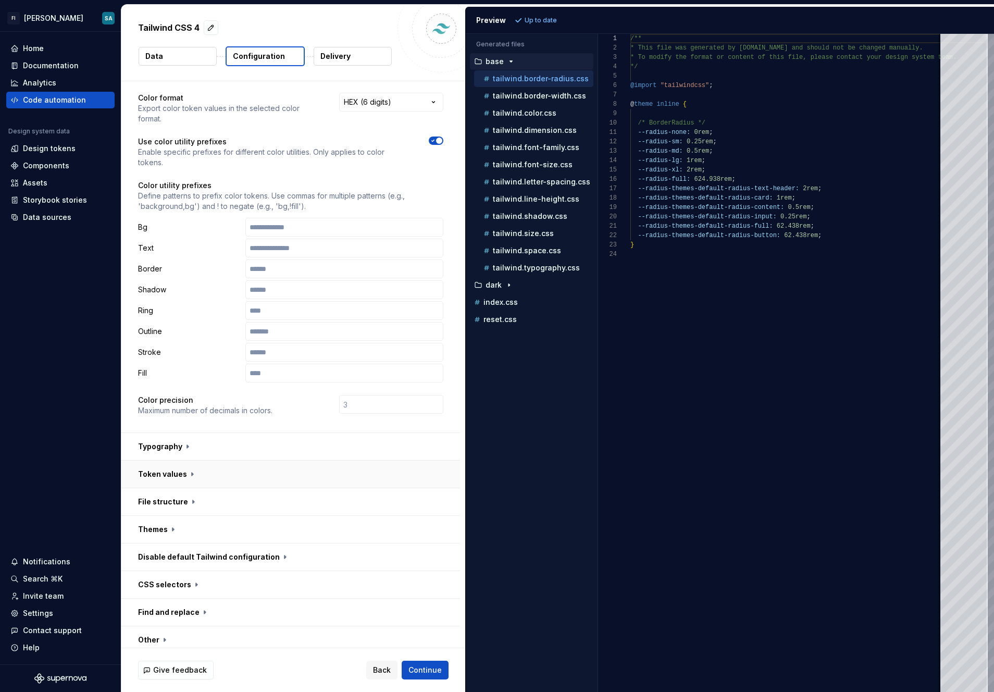
click at [202, 470] on button "button" at bounding box center [290, 474] width 339 height 27
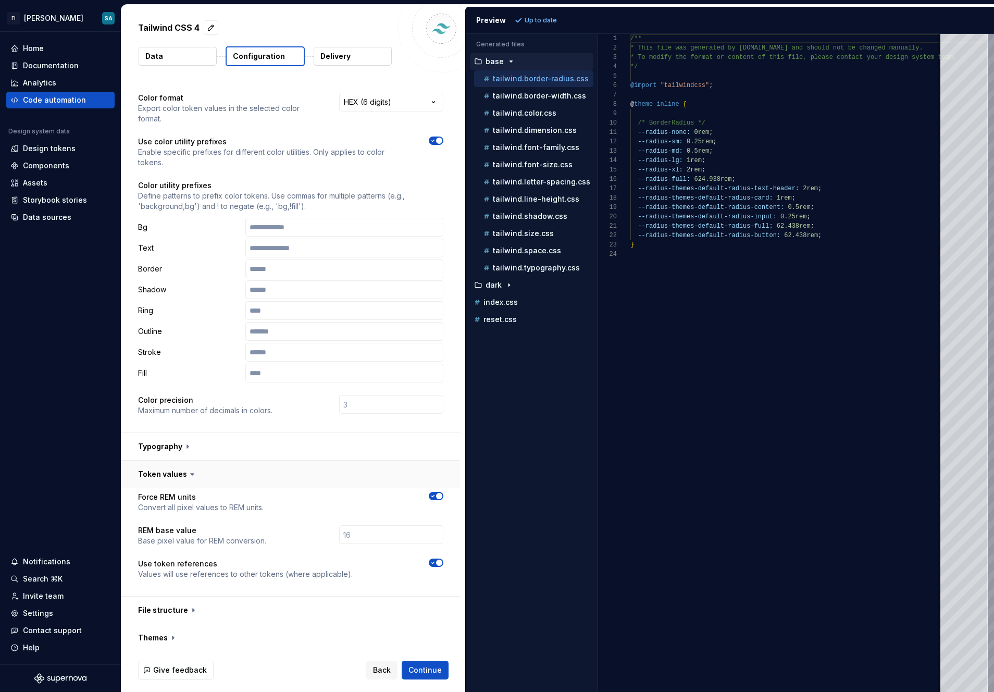
click at [202, 470] on button "button" at bounding box center [290, 474] width 339 height 27
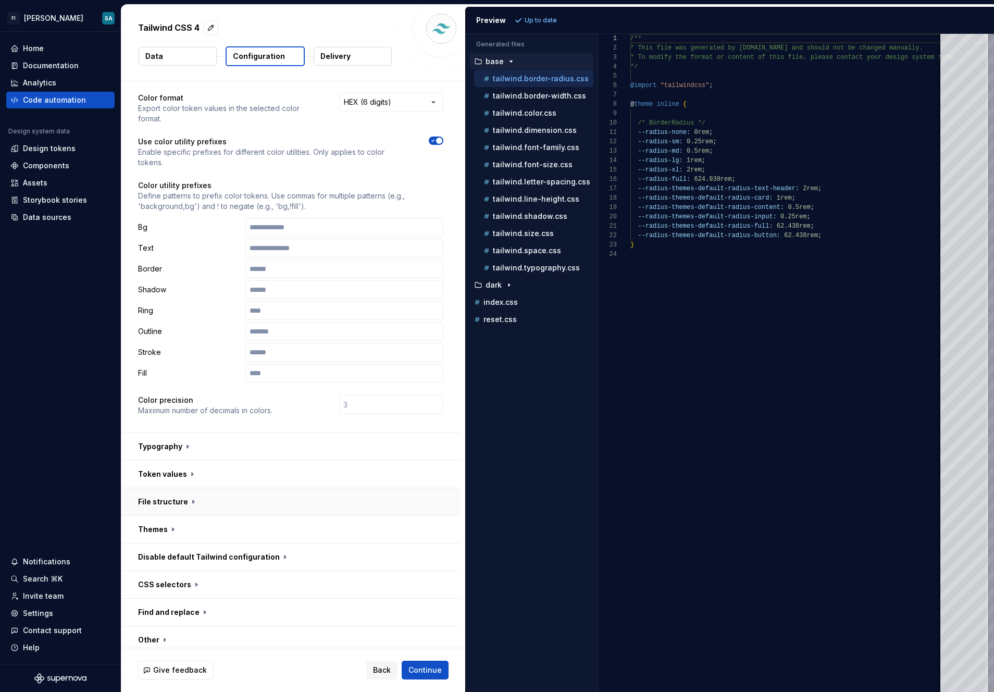
click at [176, 496] on button "button" at bounding box center [290, 501] width 339 height 27
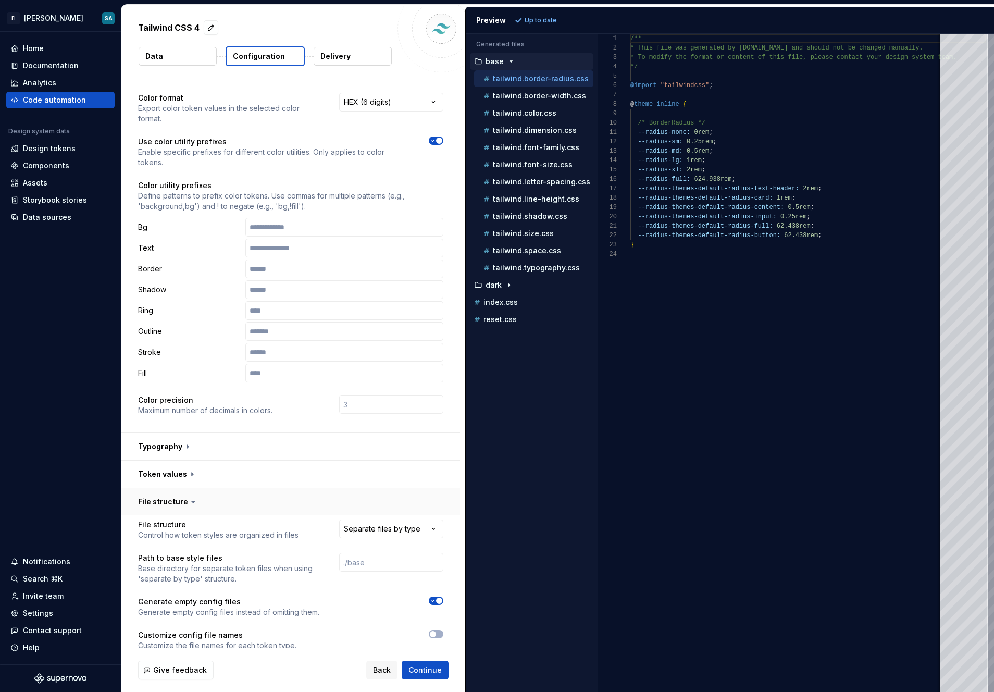
scroll to position [68, 0]
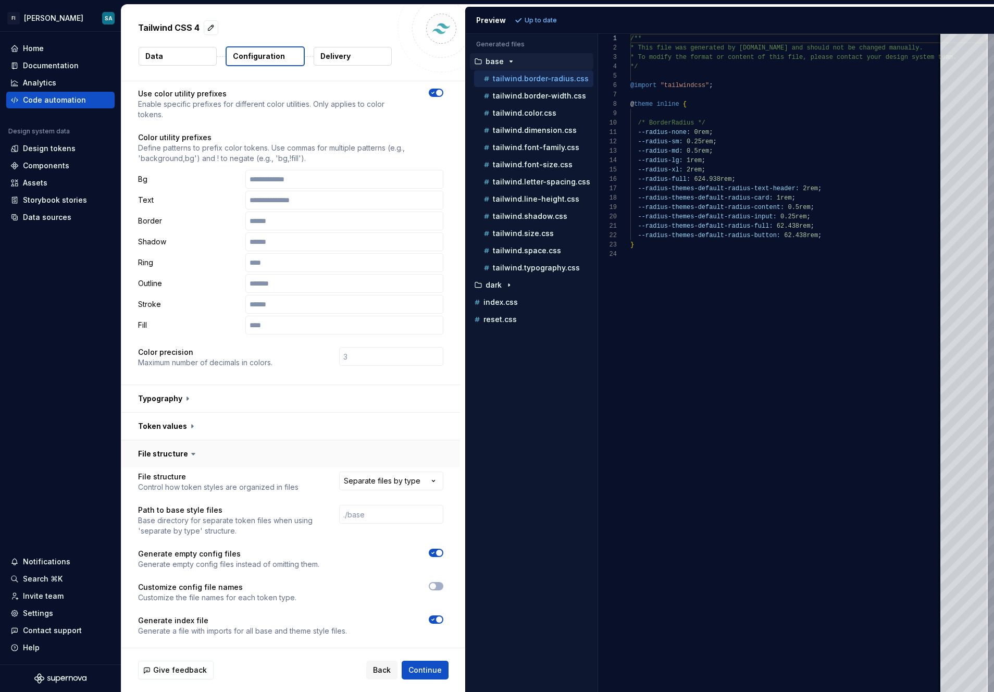
click at [182, 458] on button "button" at bounding box center [290, 453] width 339 height 27
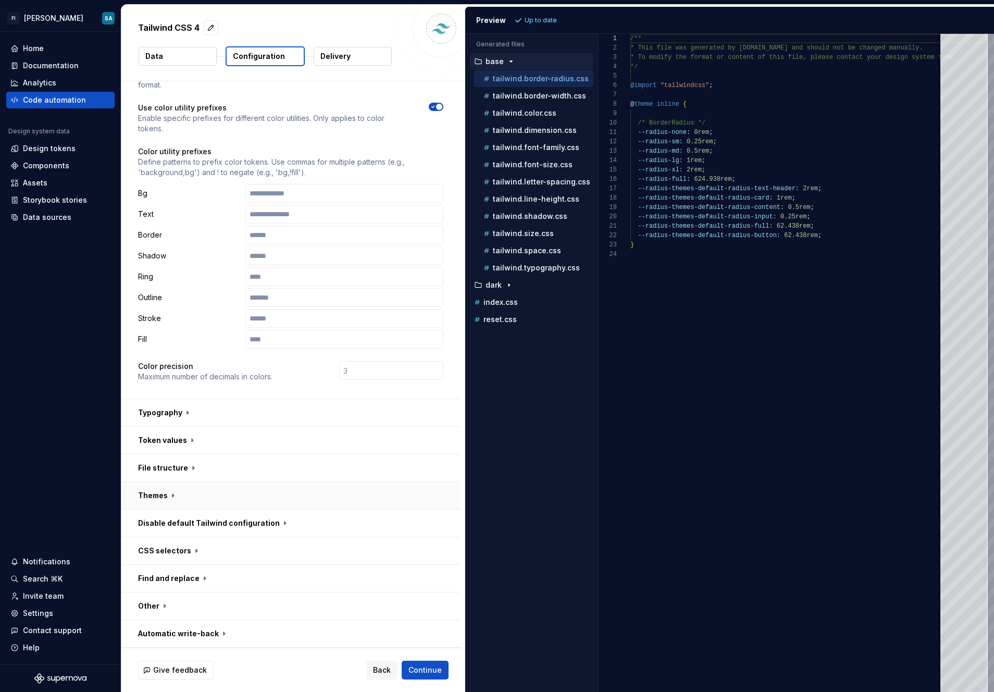
click at [168, 497] on button "button" at bounding box center [290, 495] width 339 height 27
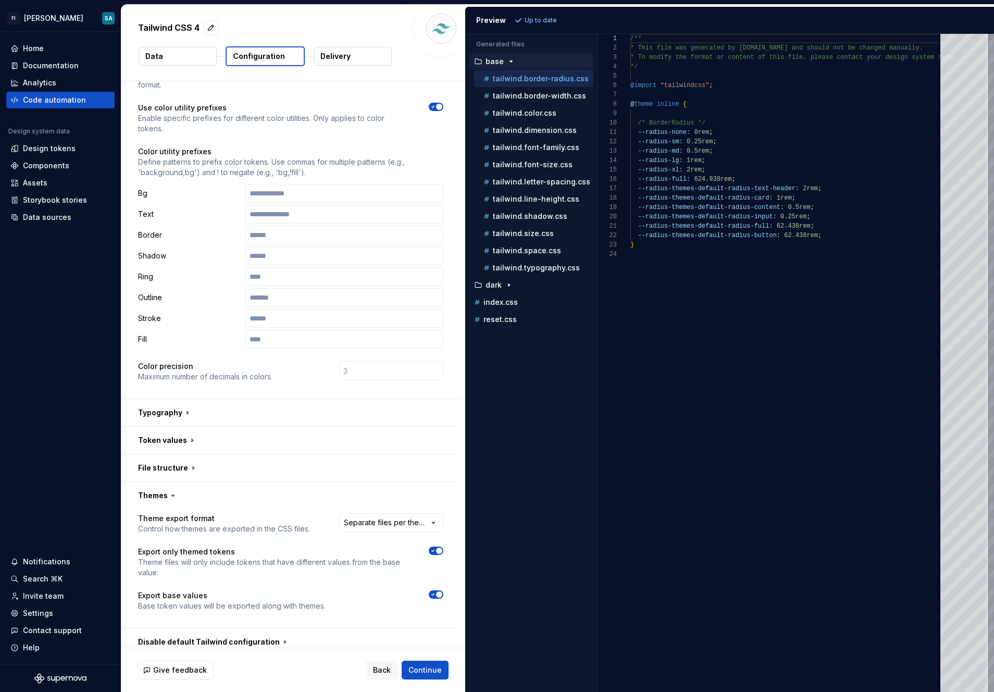
click at [168, 496] on icon at bounding box center [173, 495] width 10 height 10
click at [173, 495] on icon at bounding box center [172, 496] width 3 height 2
click at [152, 498] on button "button" at bounding box center [290, 495] width 339 height 27
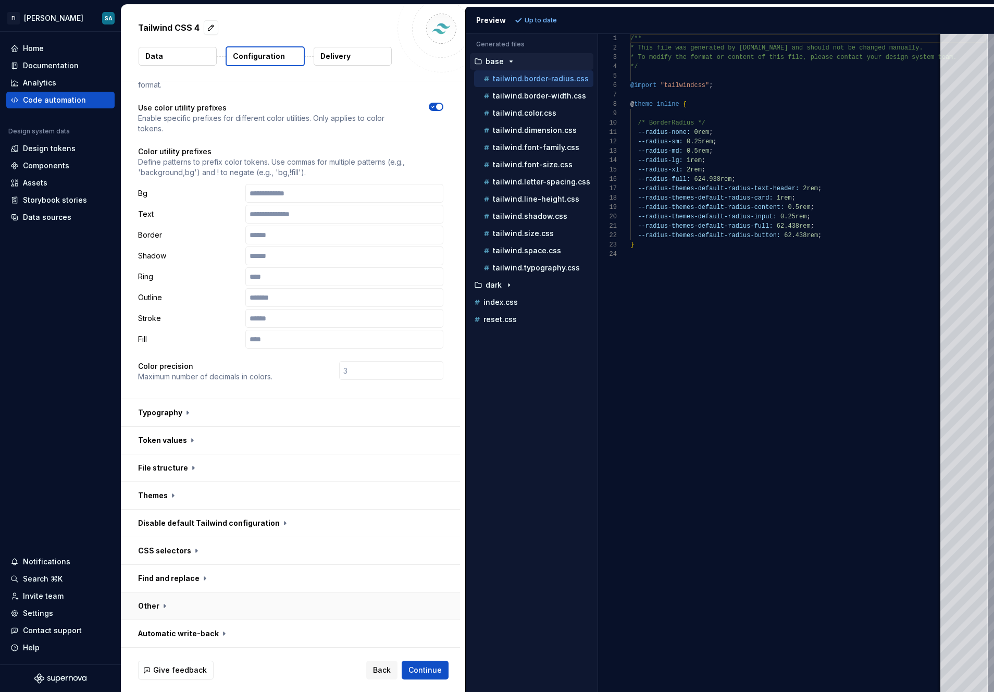
click at [154, 606] on button "button" at bounding box center [290, 605] width 339 height 27
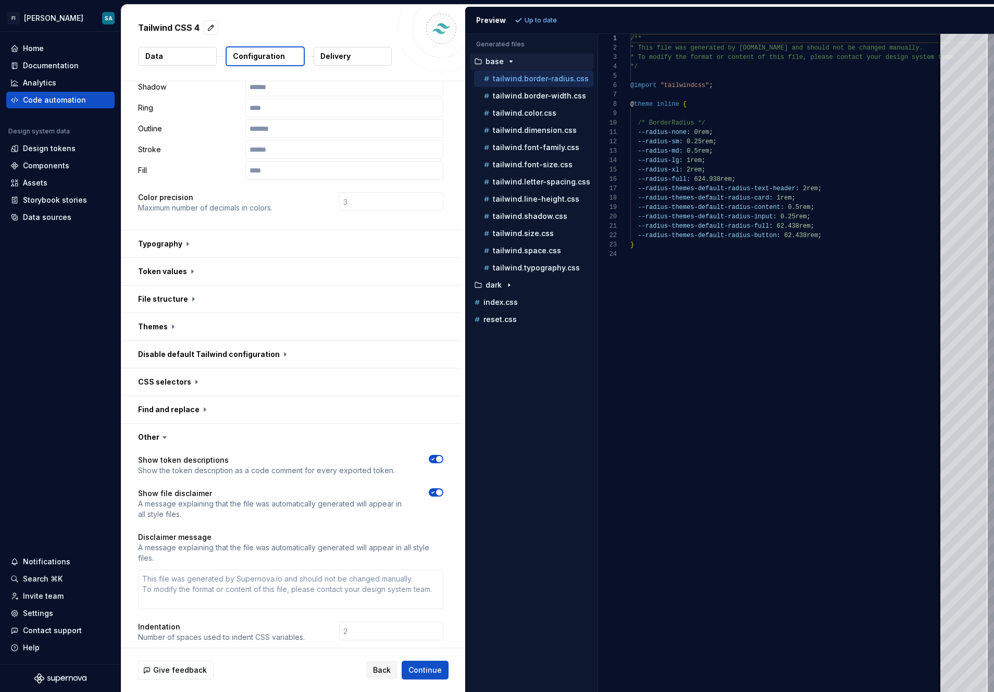
scroll to position [295, 0]
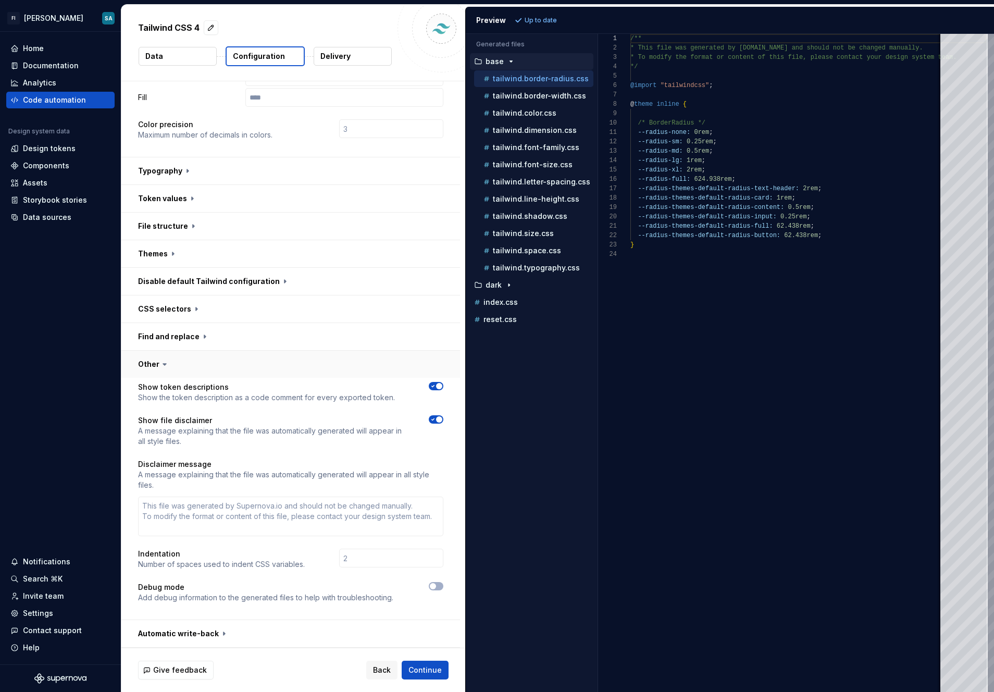
click at [144, 359] on button "button" at bounding box center [290, 364] width 339 height 27
type textarea "*"
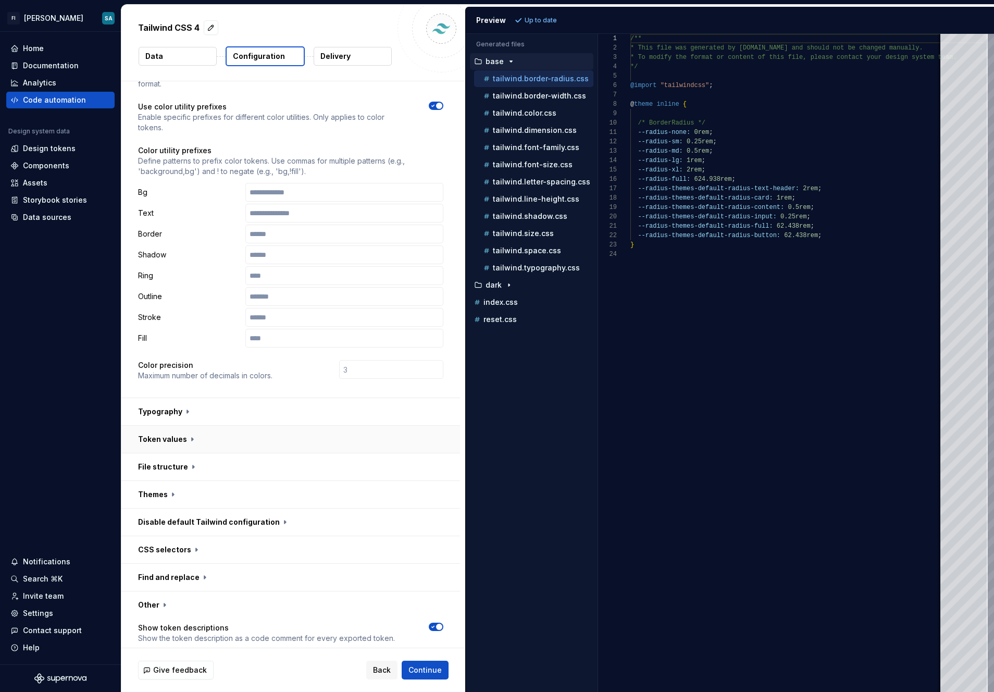
scroll to position [54, 0]
click at [552, 106] on div "/** * This file was generated by [DOMAIN_NAME] and sho uld not be changed manua…" at bounding box center [808, 363] width 356 height 658
click at [541, 96] on p "tailwind.border-width.css" at bounding box center [539, 96] width 93 height 8
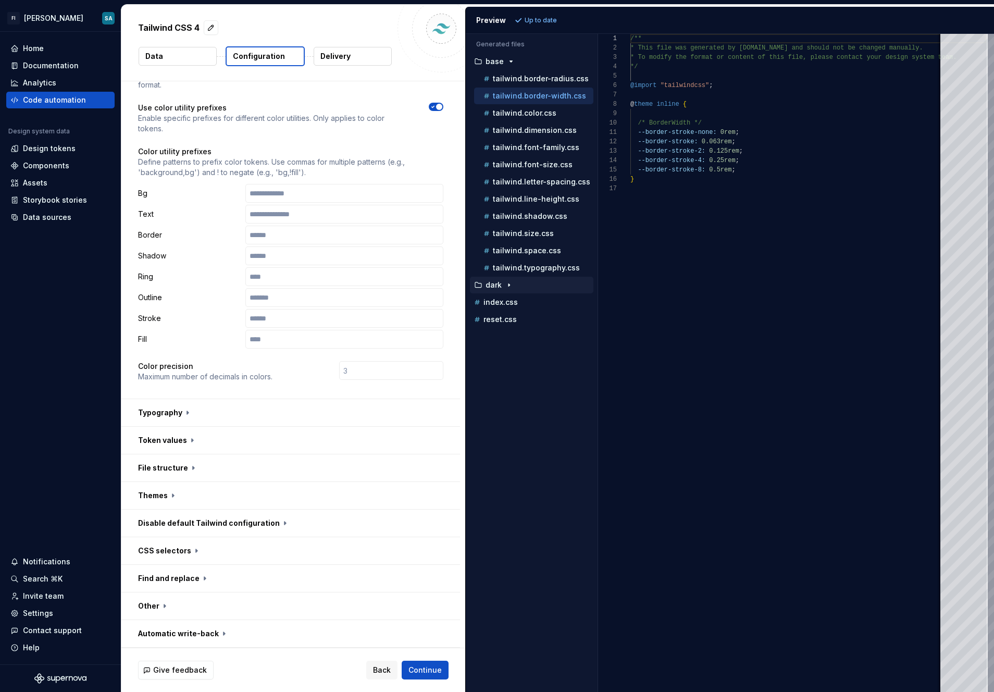
click at [504, 279] on button "dark" at bounding box center [531, 284] width 123 height 11
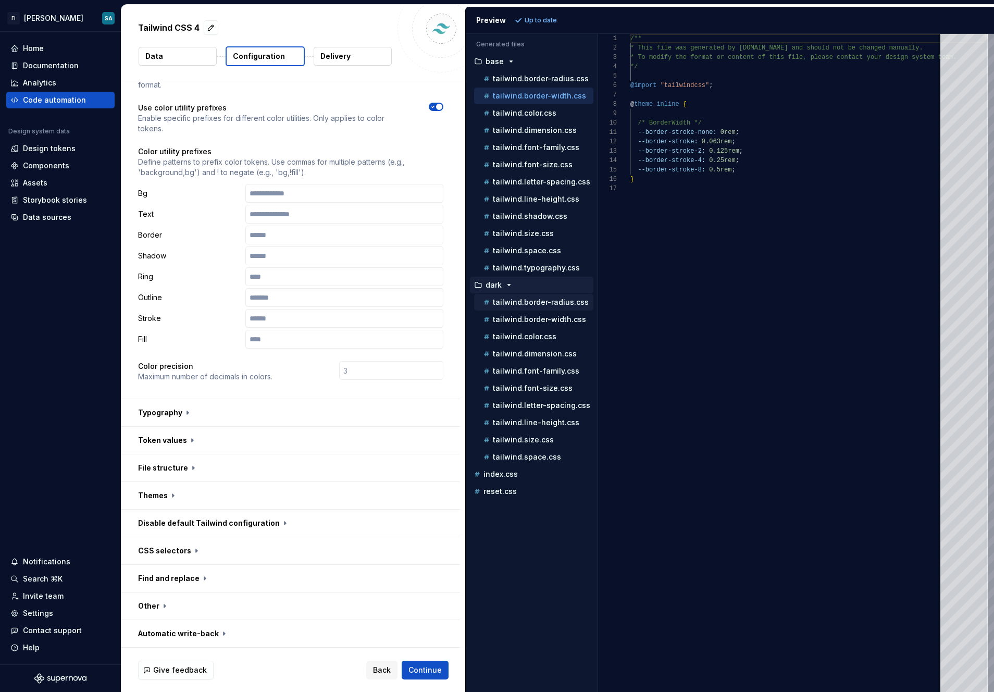
click at [509, 302] on p "tailwind.border-radius.css" at bounding box center [541, 302] width 96 height 8
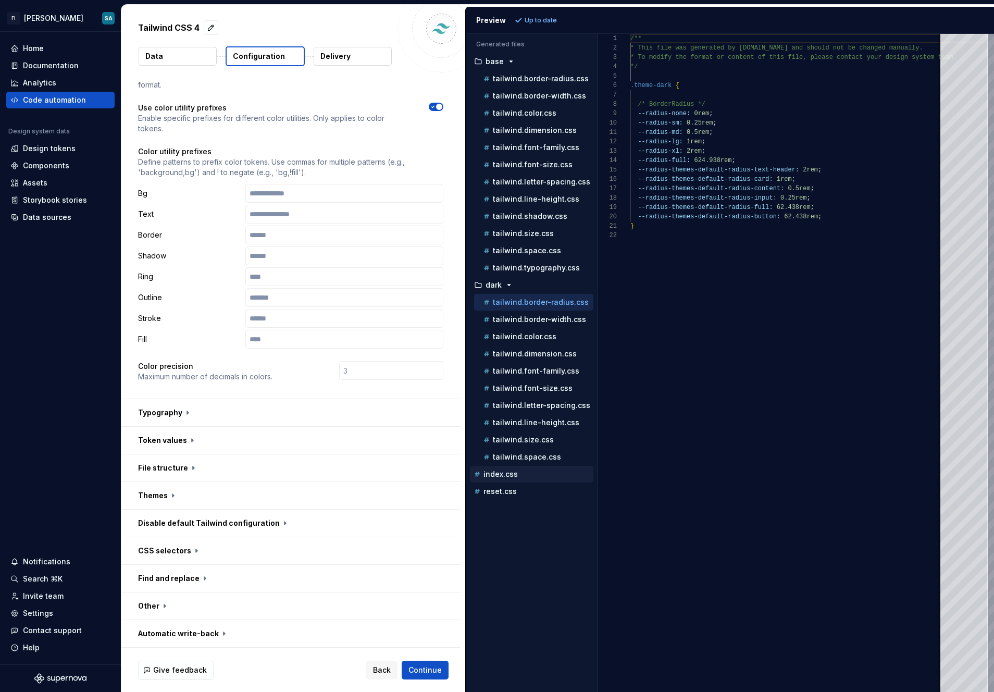
click at [508, 478] on div "index.css" at bounding box center [532, 474] width 121 height 10
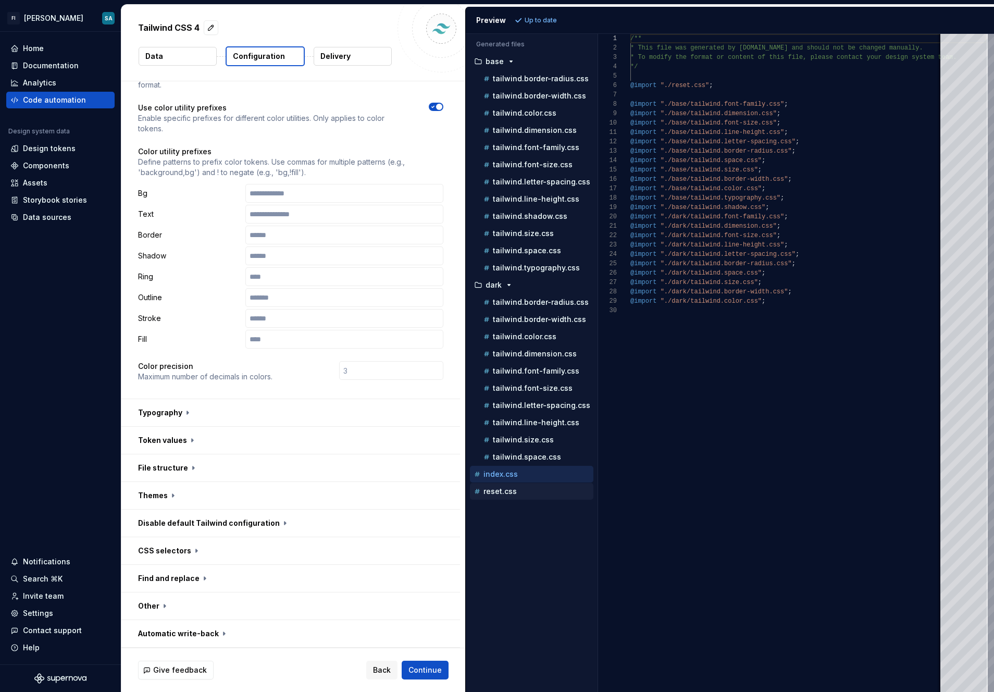
click at [506, 490] on p "reset.css" at bounding box center [499, 491] width 33 height 8
type textarea "**********"
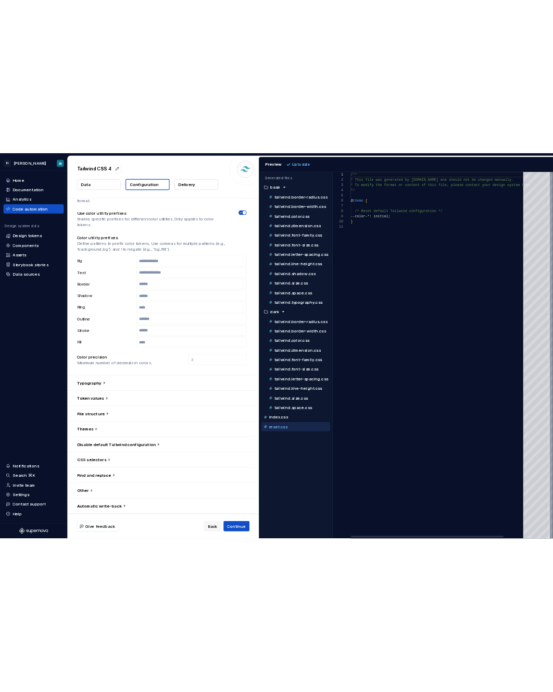
scroll to position [75, 79]
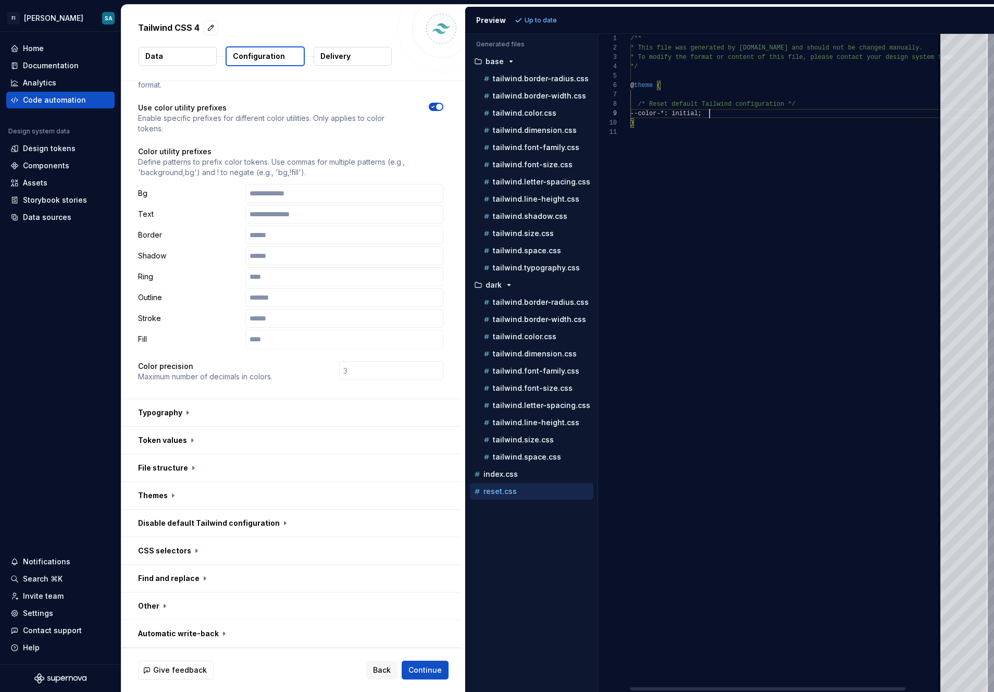
click at [552, 112] on div "/** * This file was generated by [DOMAIN_NAME] and sho uld not be changed manua…" at bounding box center [808, 363] width 356 height 658
